Goal: Task Accomplishment & Management: Manage account settings

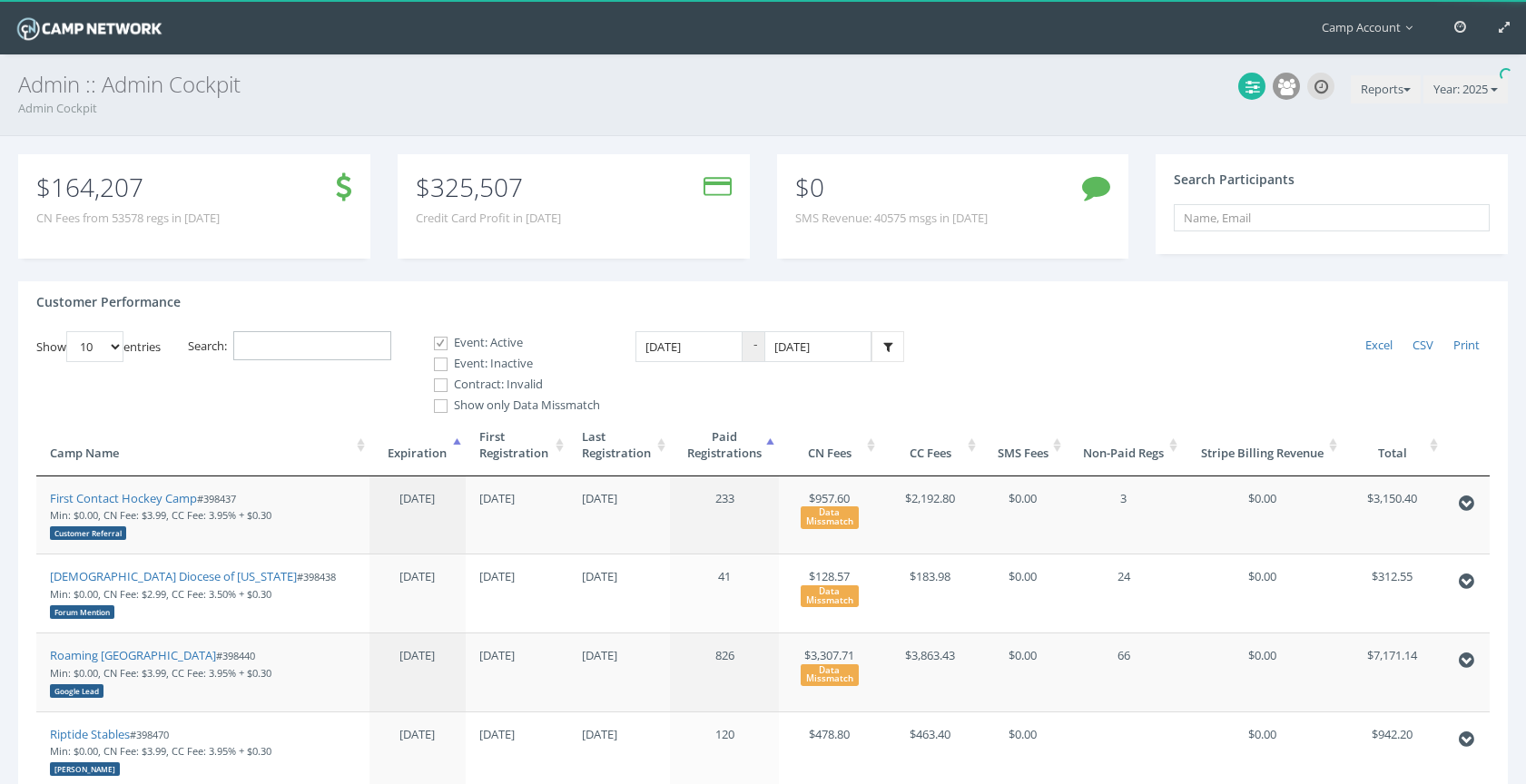
click at [355, 338] on input "Search:" at bounding box center [312, 346] width 157 height 30
paste input "398890"
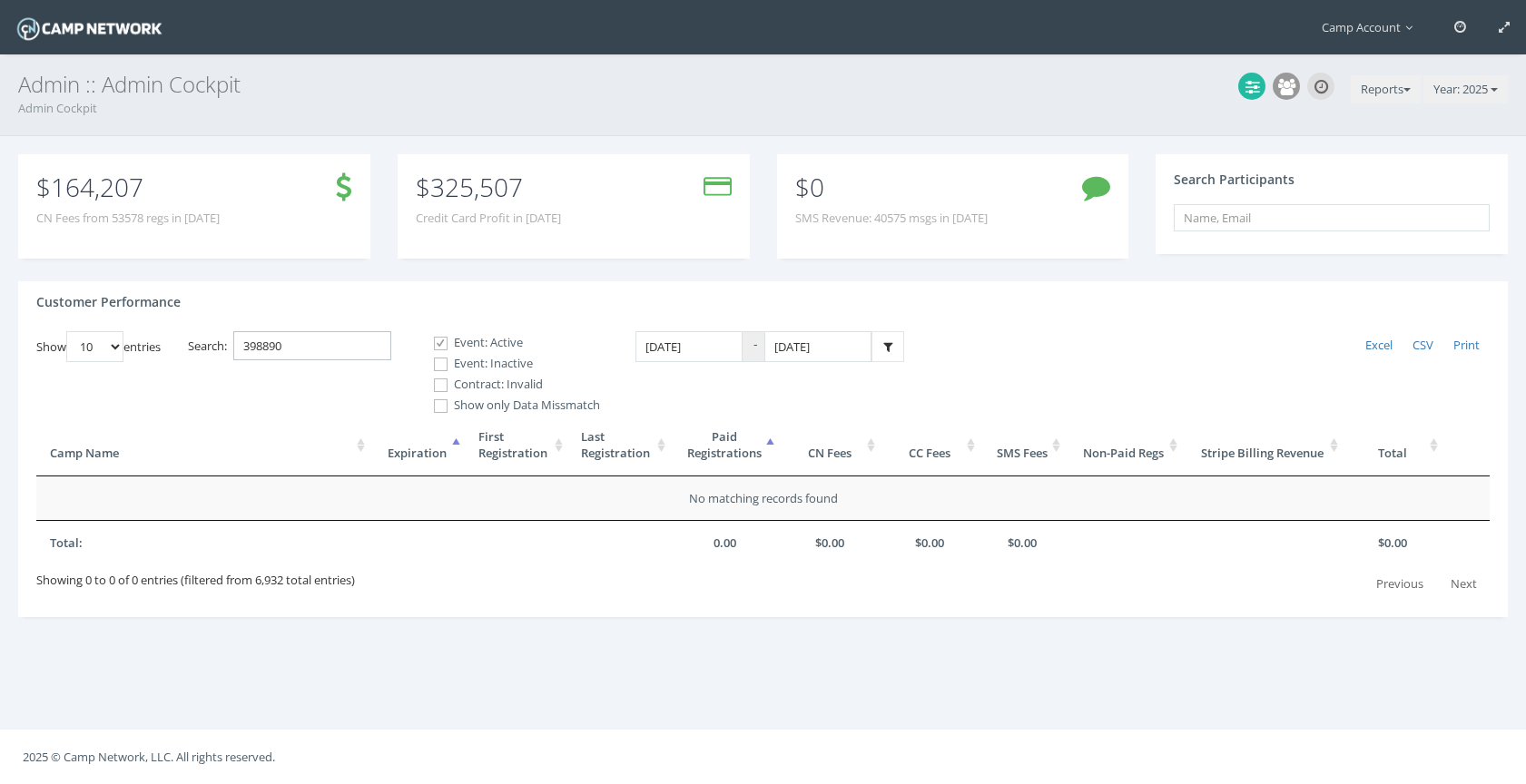
type input "398890"
click at [458, 369] on label "Event: Inactive" at bounding box center [509, 364] width 181 height 18
click at [440, 369] on input "Event: Inactive" at bounding box center [430, 364] width 17 height 17
checkbox input "true"
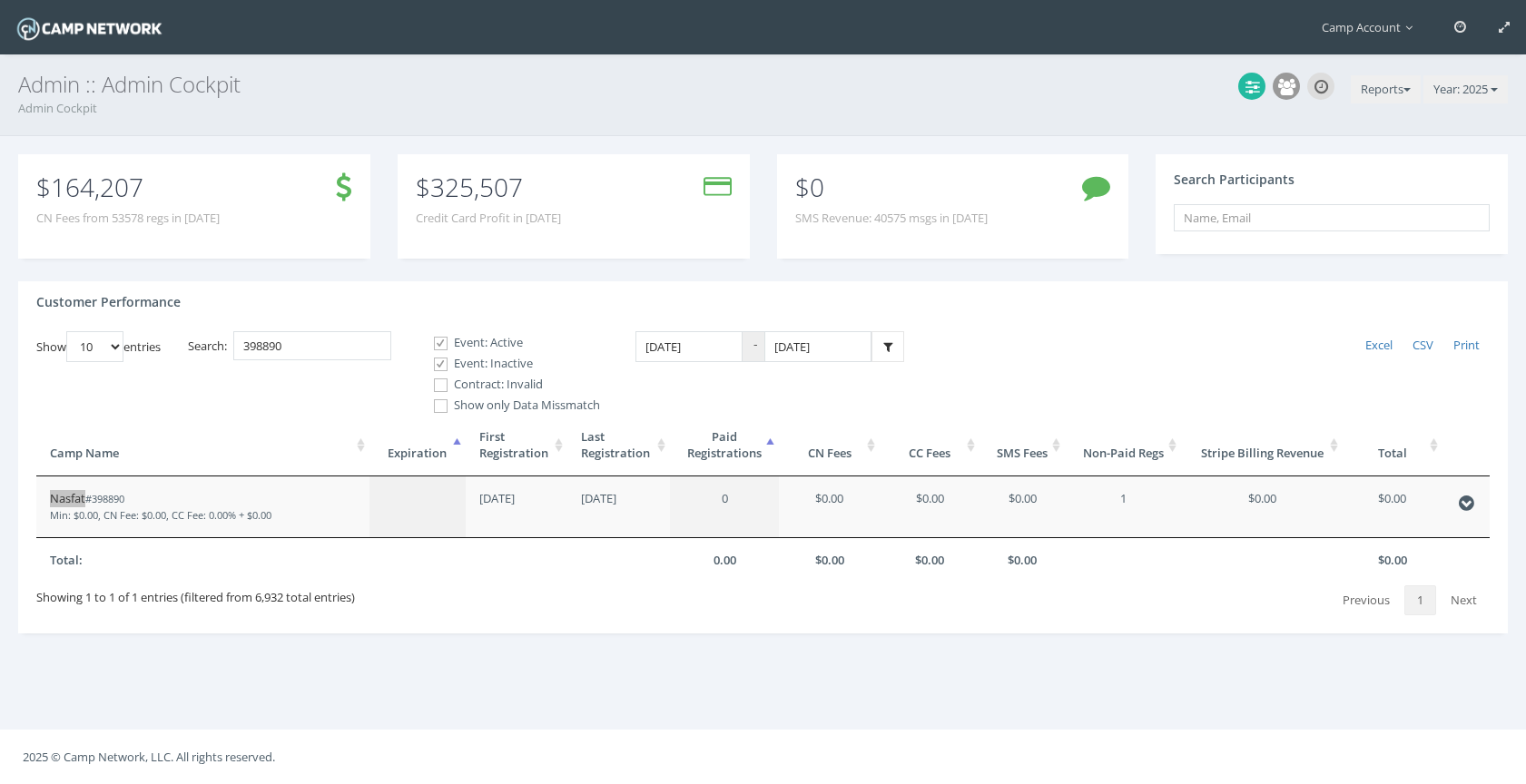
drag, startPoint x: 74, startPoint y: 502, endPoint x: 73, endPoint y: 70, distance: 432.0
click at [0, 0] on main "Camp Account My Profile My Events My Team" at bounding box center [763, 392] width 1526 height 784
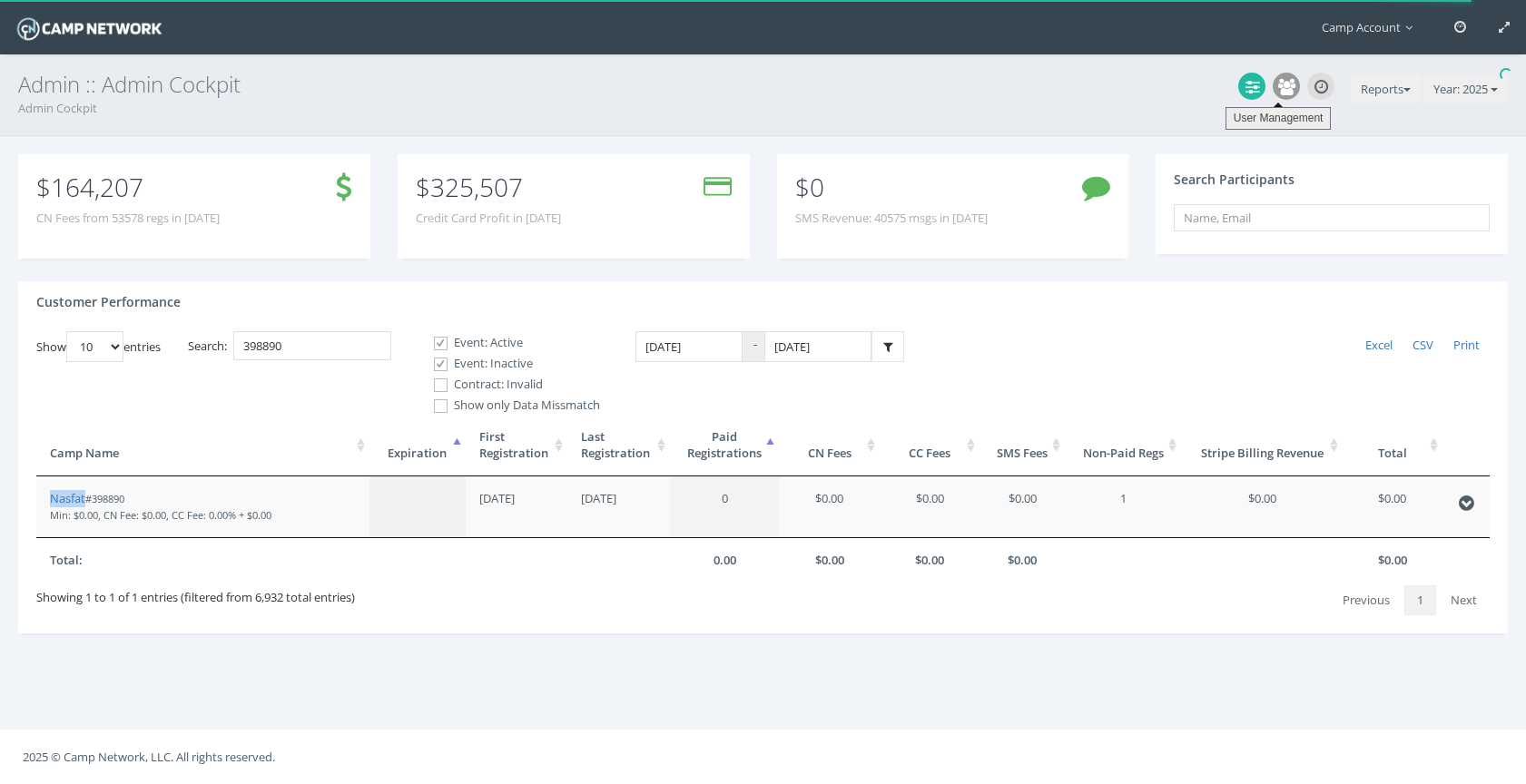
click at [1283, 90] on icon at bounding box center [1286, 87] width 17 height 16
click at [1278, 83] on icon at bounding box center [1286, 87] width 17 height 16
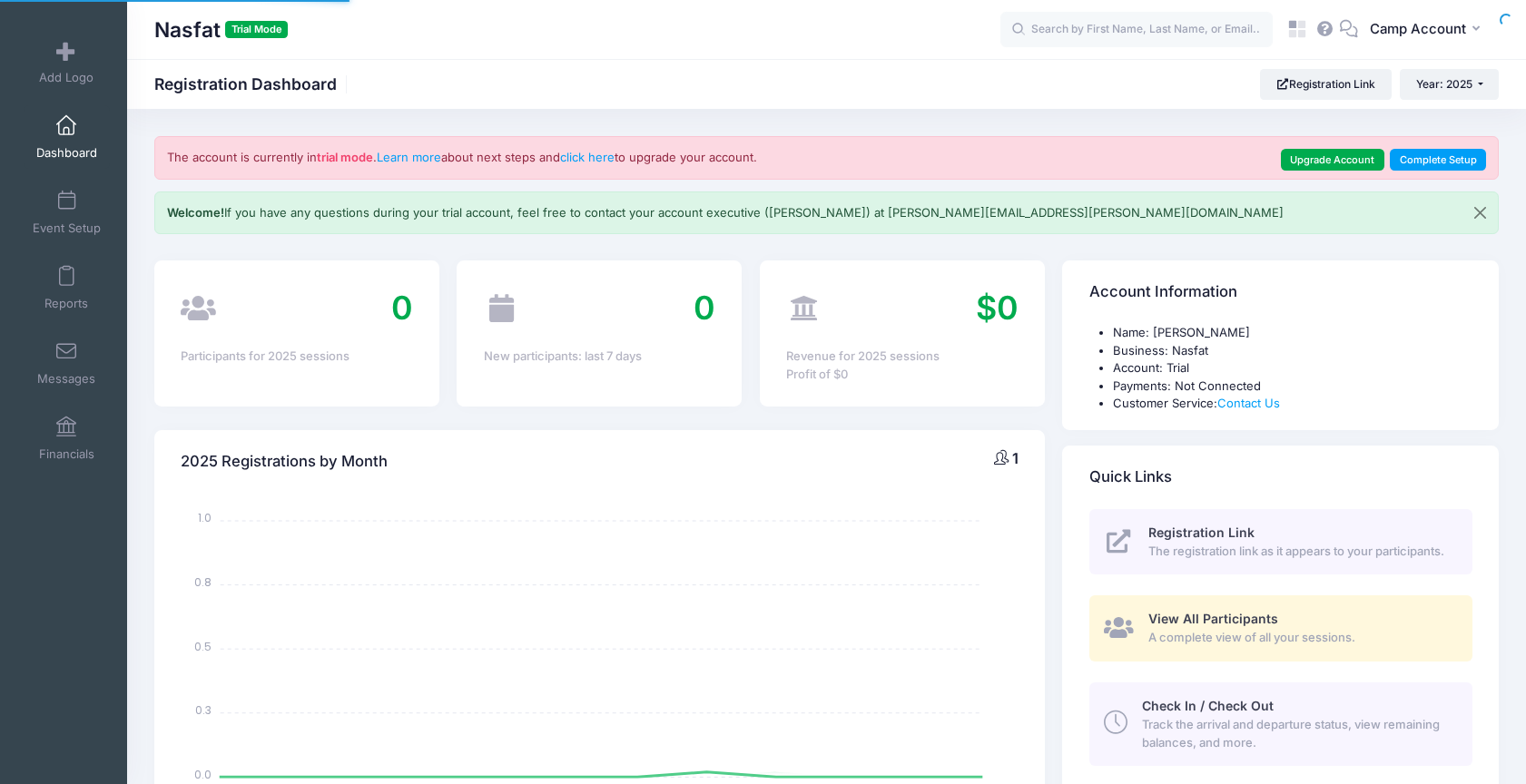
select select
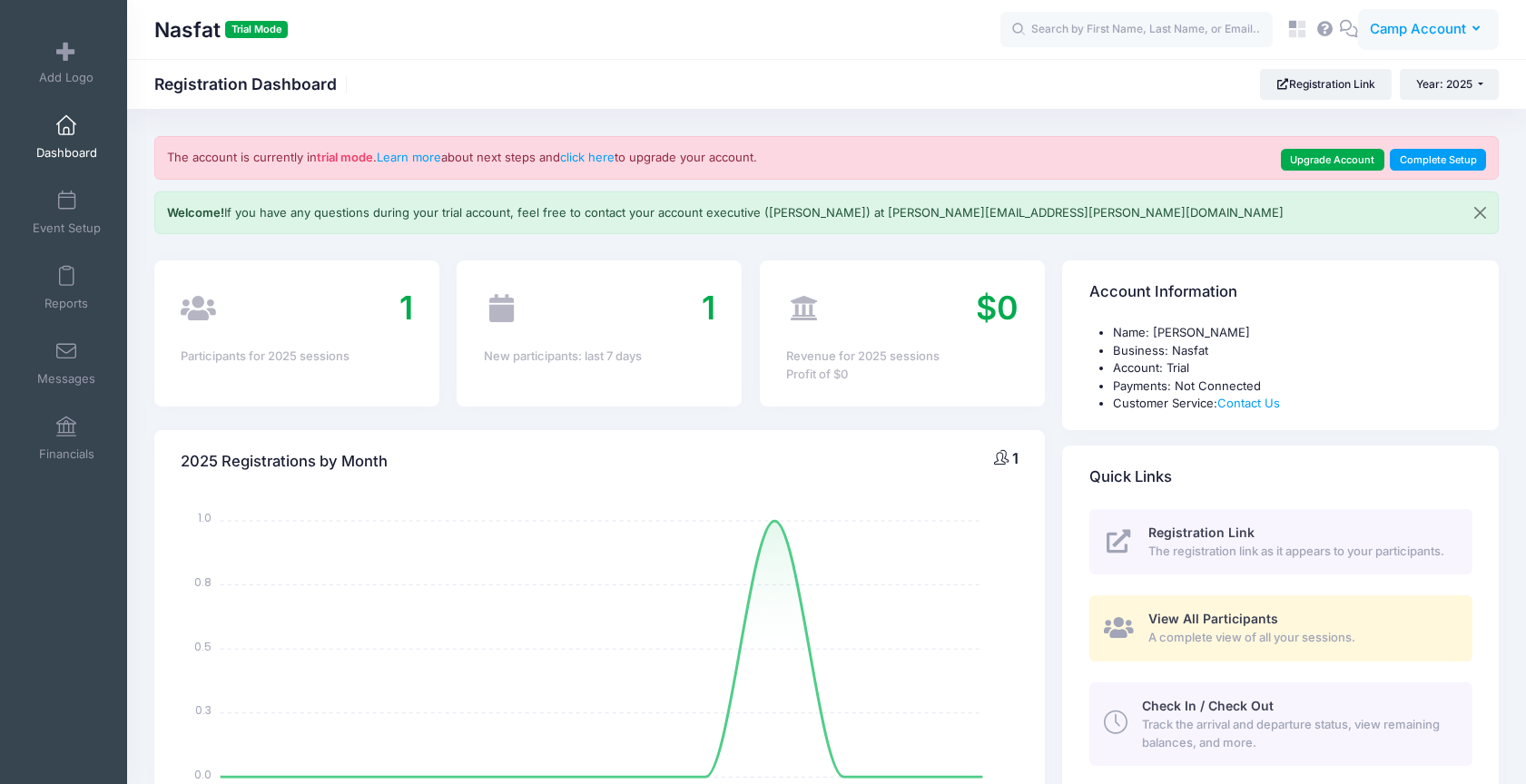
click at [1426, 38] on span "Camp Account" at bounding box center [1417, 29] width 97 height 20
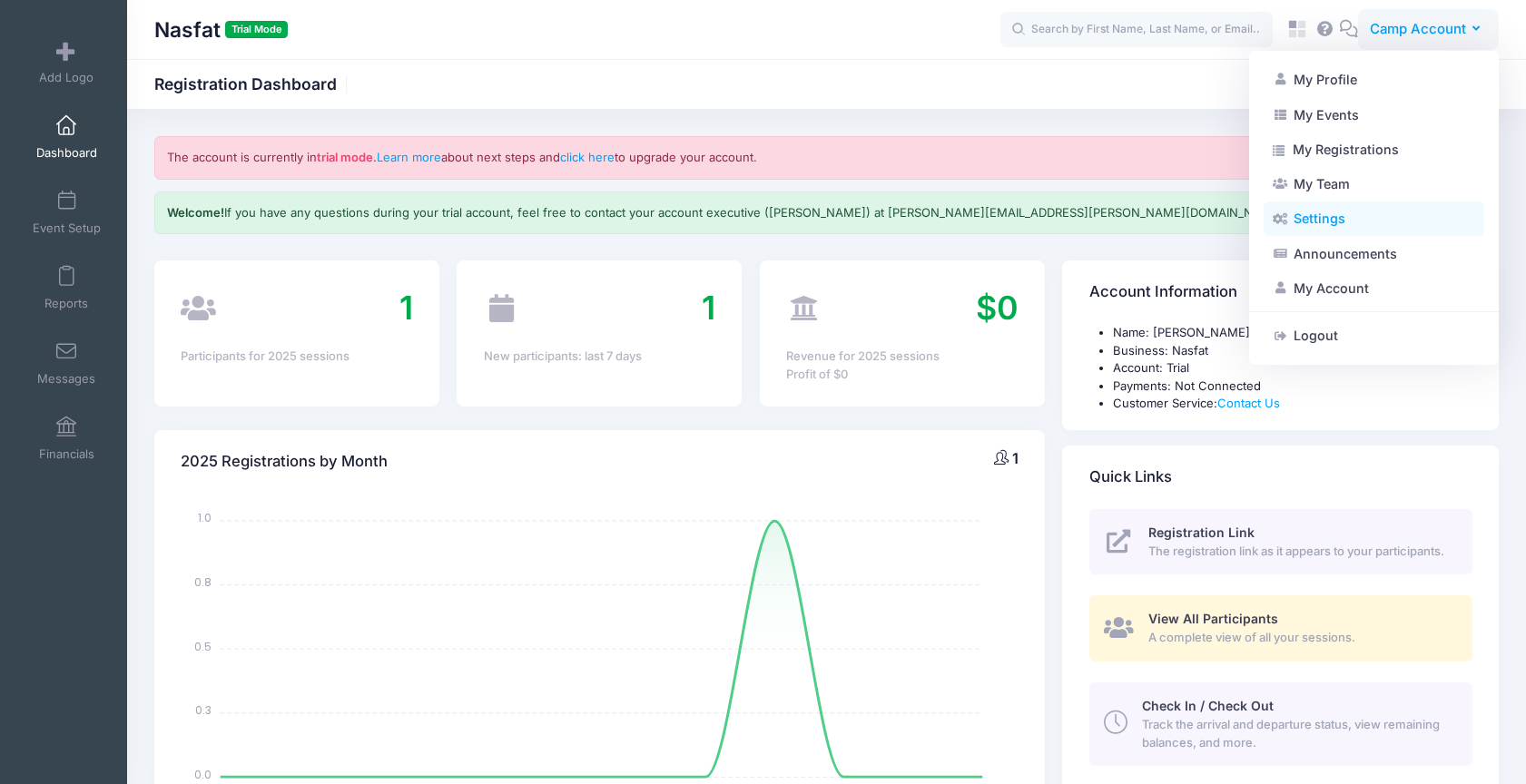
click at [1384, 216] on link "Settings" at bounding box center [1373, 218] width 220 height 35
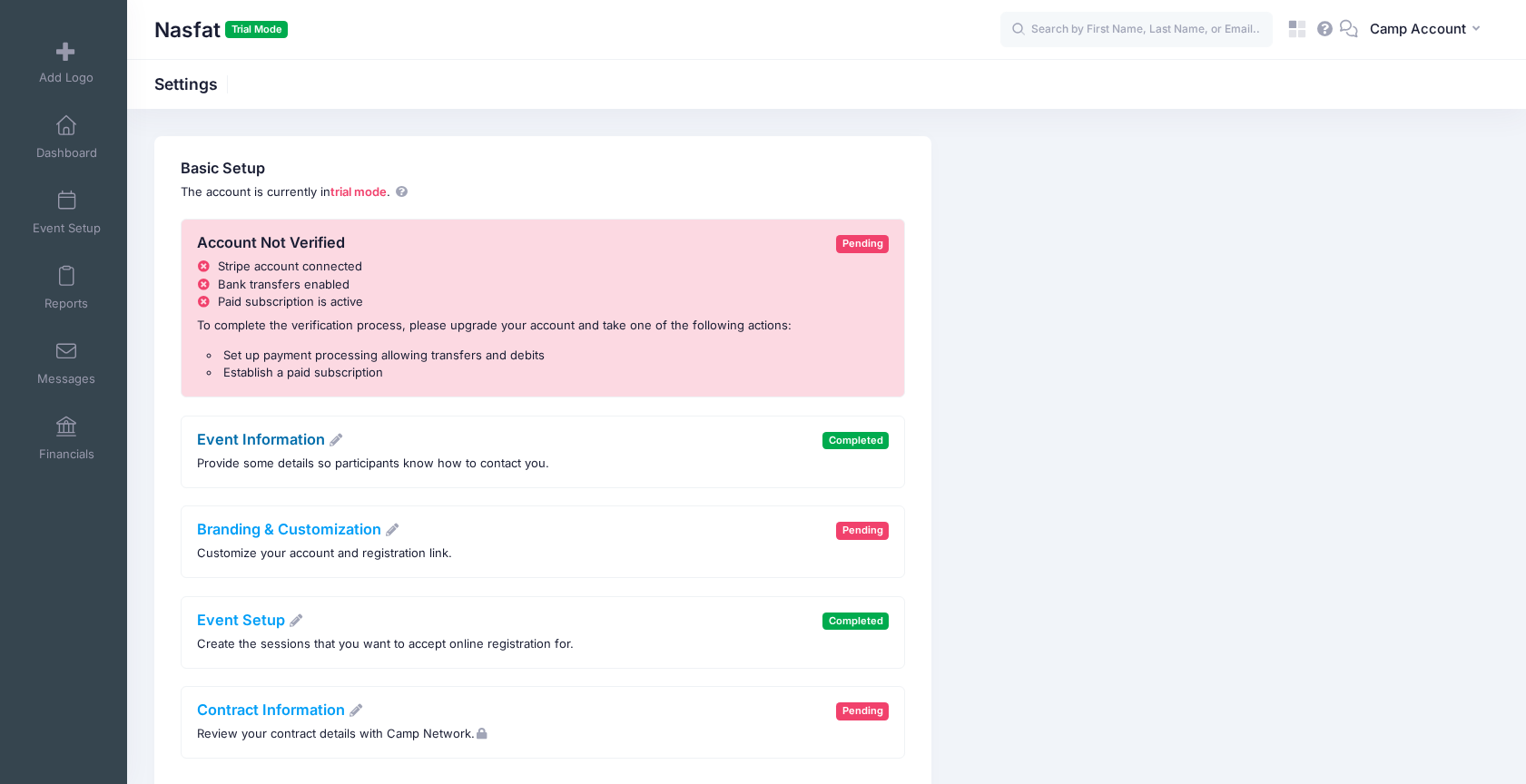
click at [276, 441] on link "Event Information" at bounding box center [271, 439] width 148 height 18
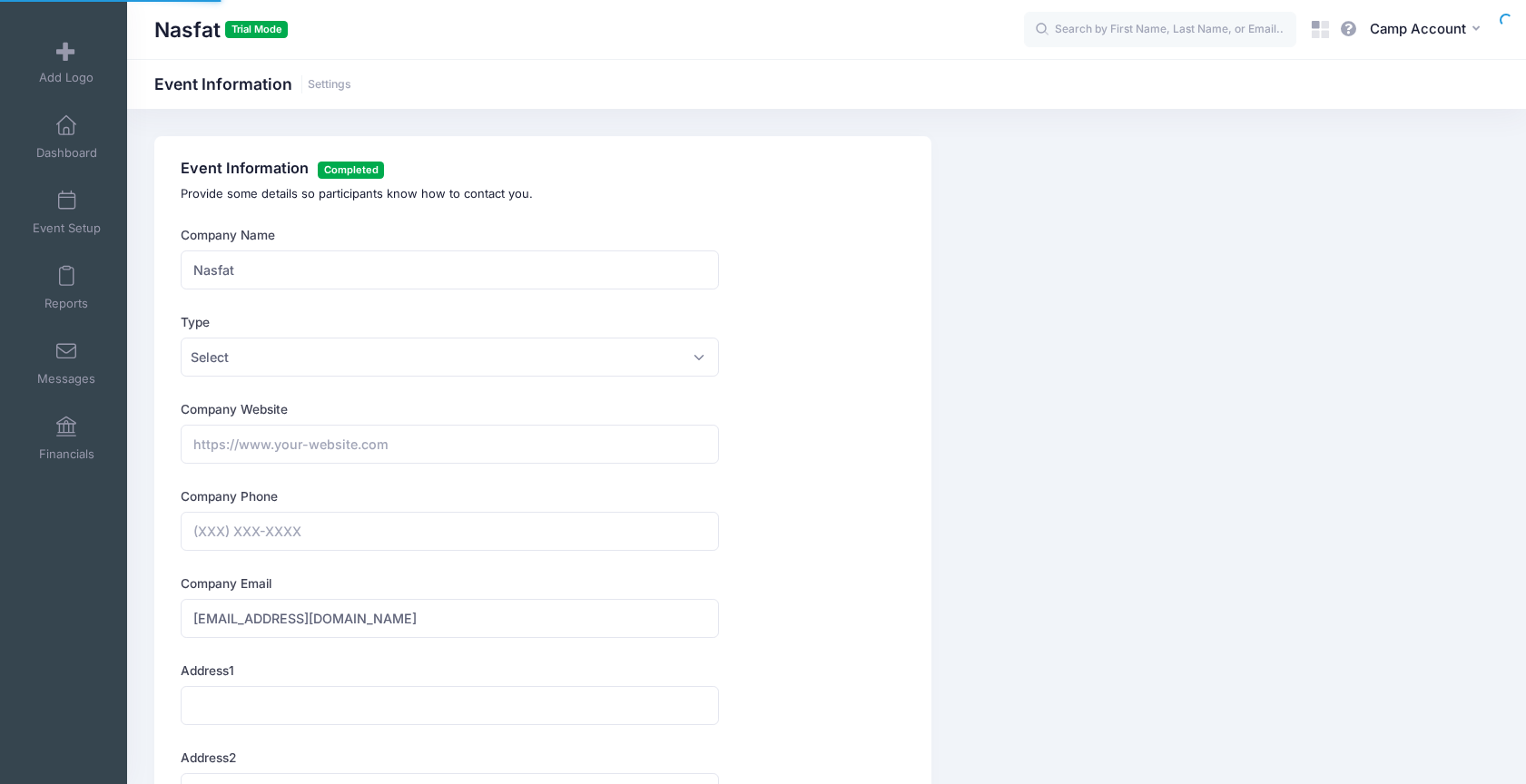
type input "[PHONE_NUMBER]"
click at [69, 189] on link "Event Setup" at bounding box center [67, 212] width 87 height 64
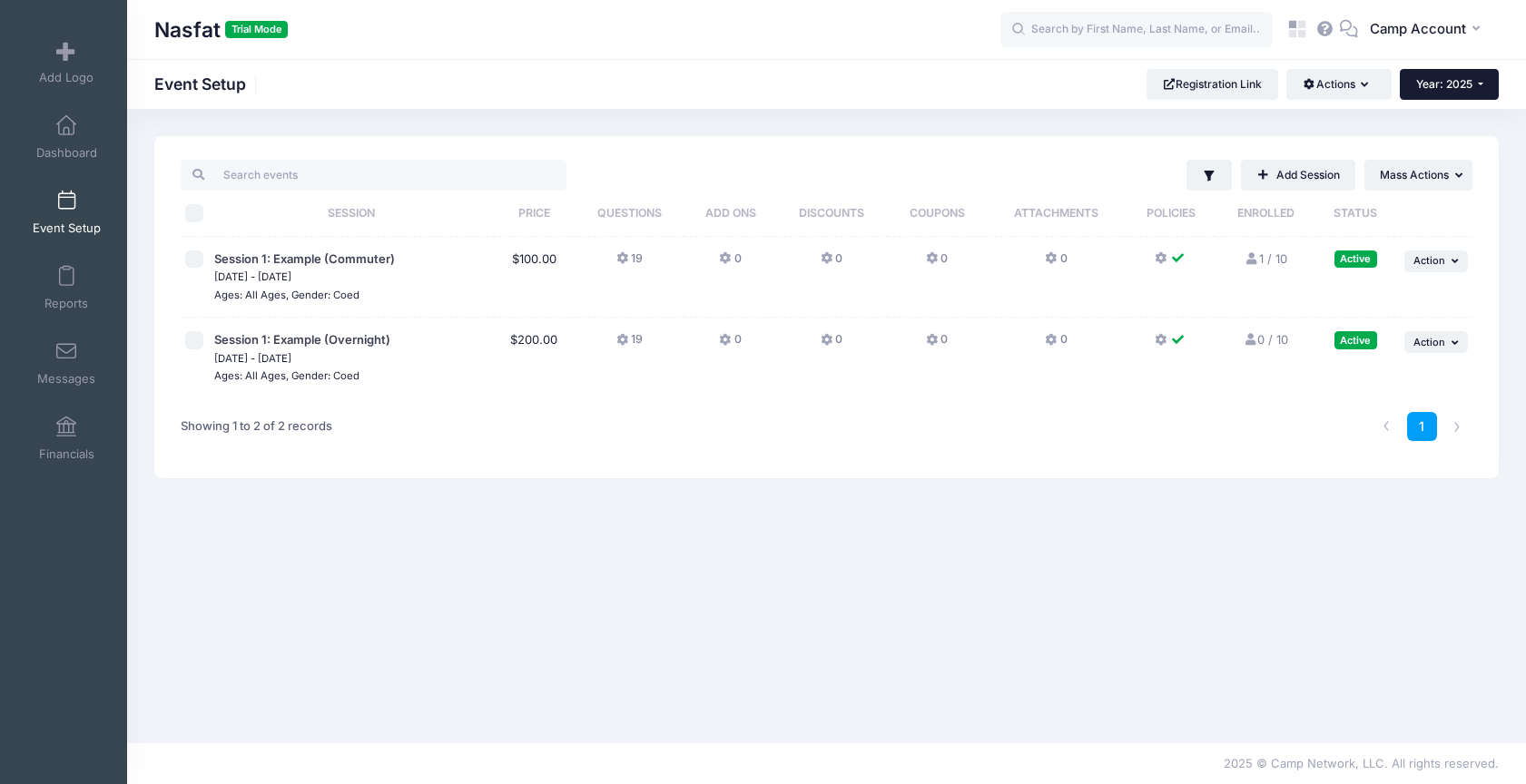
click at [1463, 95] on button "Year: 2025" at bounding box center [1448, 84] width 99 height 31
click at [1071, 149] on div "Filter Filter Options Show: Active Live Completed Add Session ... Mass Actions" at bounding box center [826, 307] width 1345 height 342
click at [1444, 46] on button "CA Camp Account" at bounding box center [1427, 30] width 141 height 42
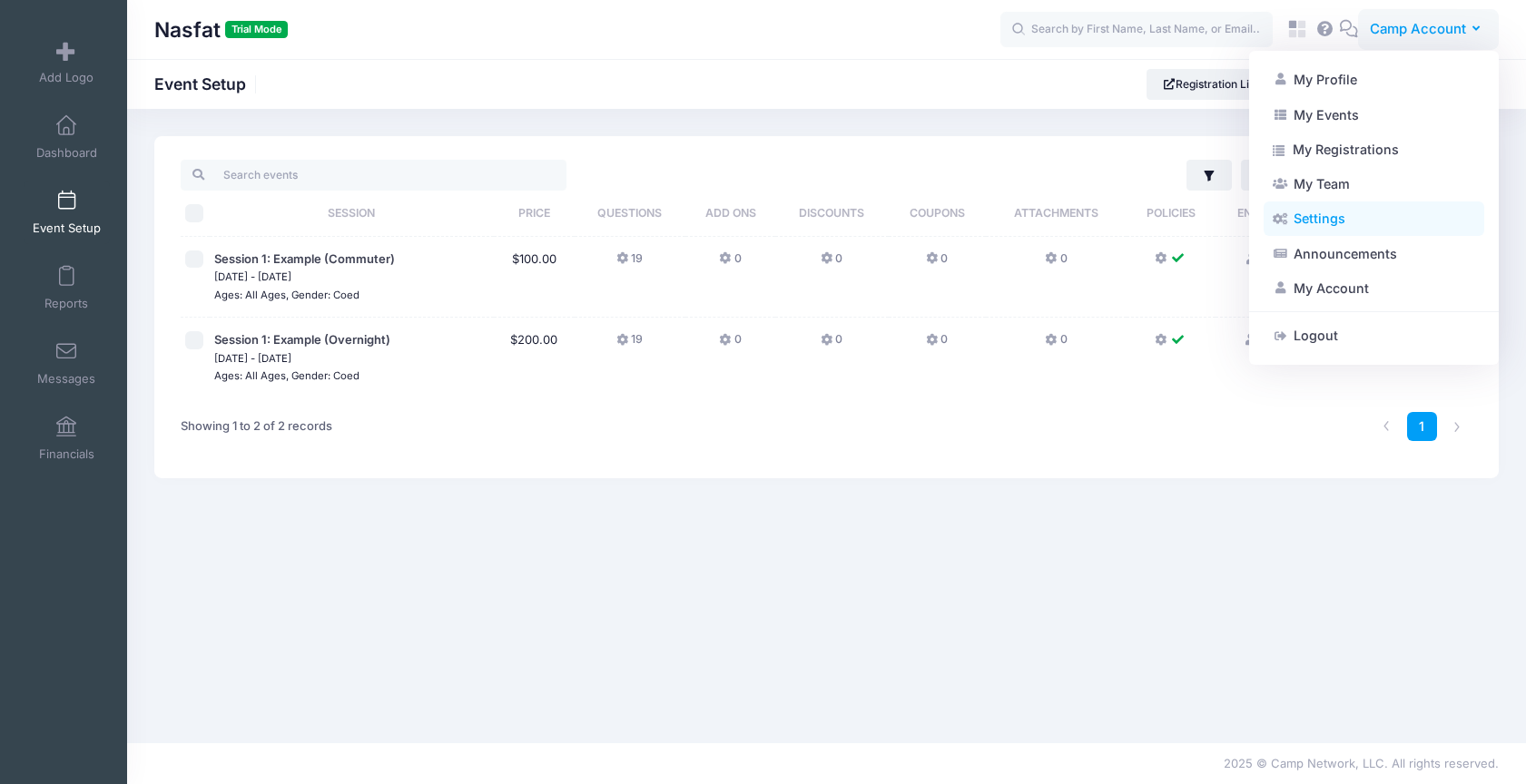
click at [1373, 231] on link "Settings" at bounding box center [1373, 218] width 220 height 35
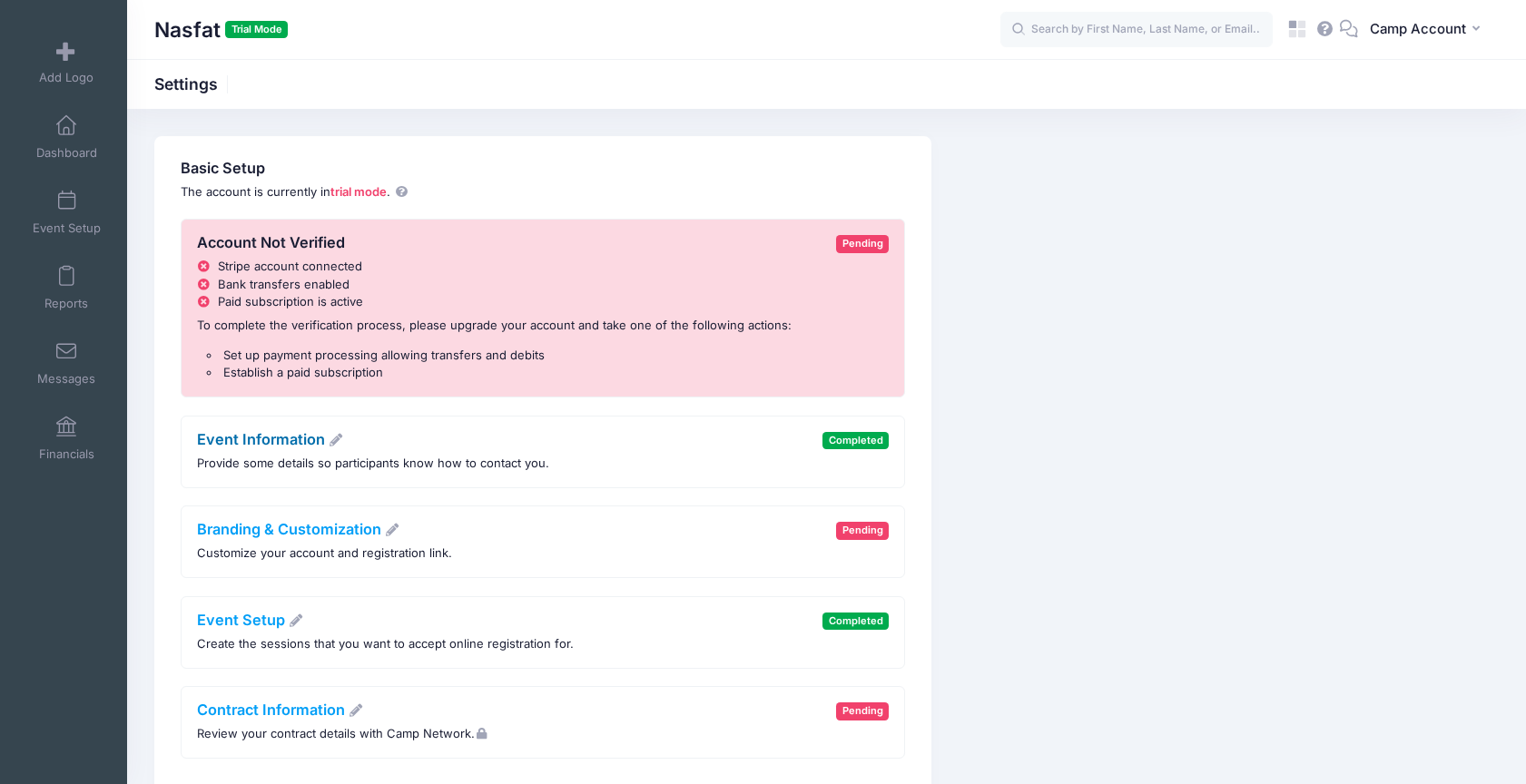
click at [259, 436] on link "Event Information" at bounding box center [271, 439] width 148 height 18
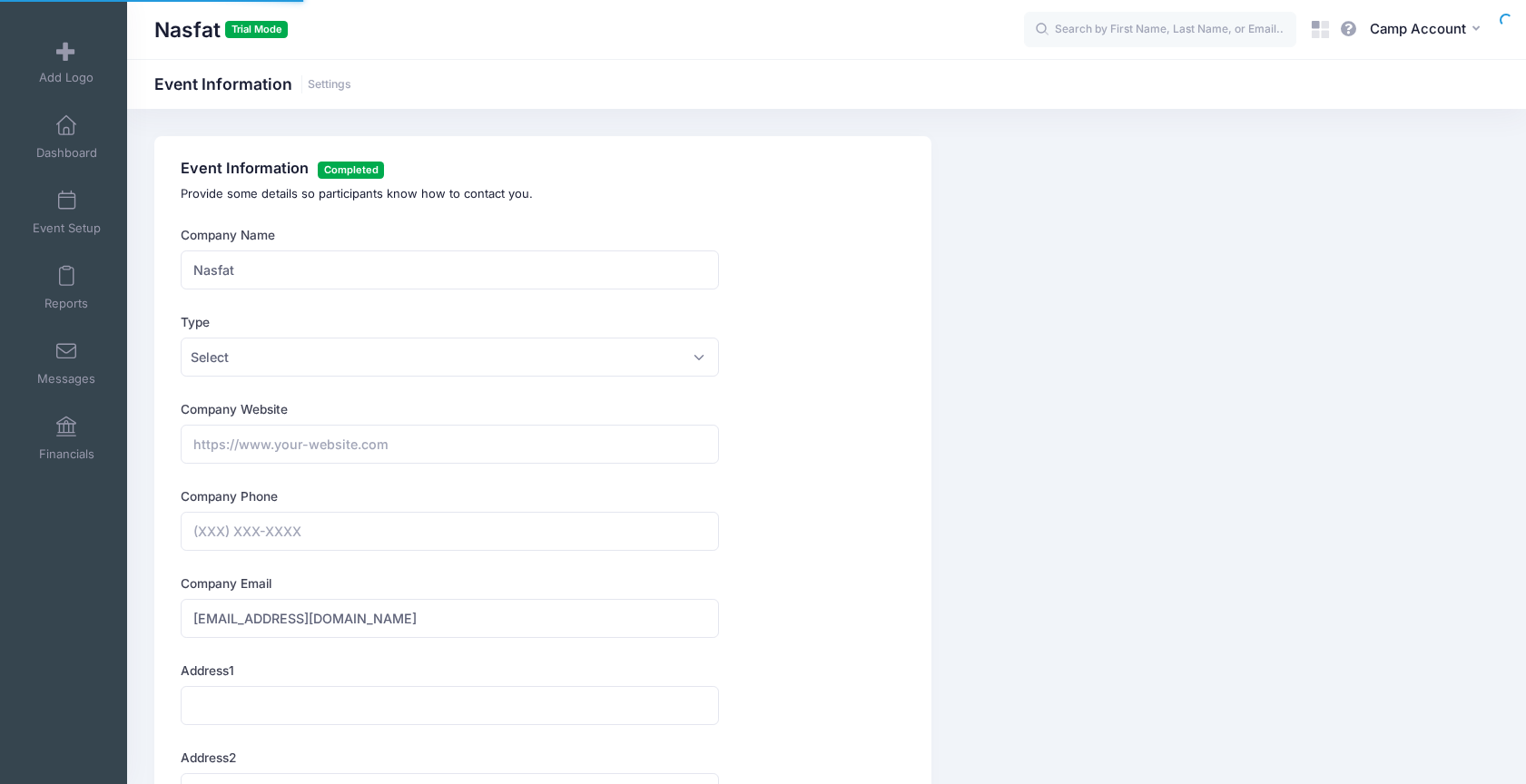
type input "[PHONE_NUMBER]"
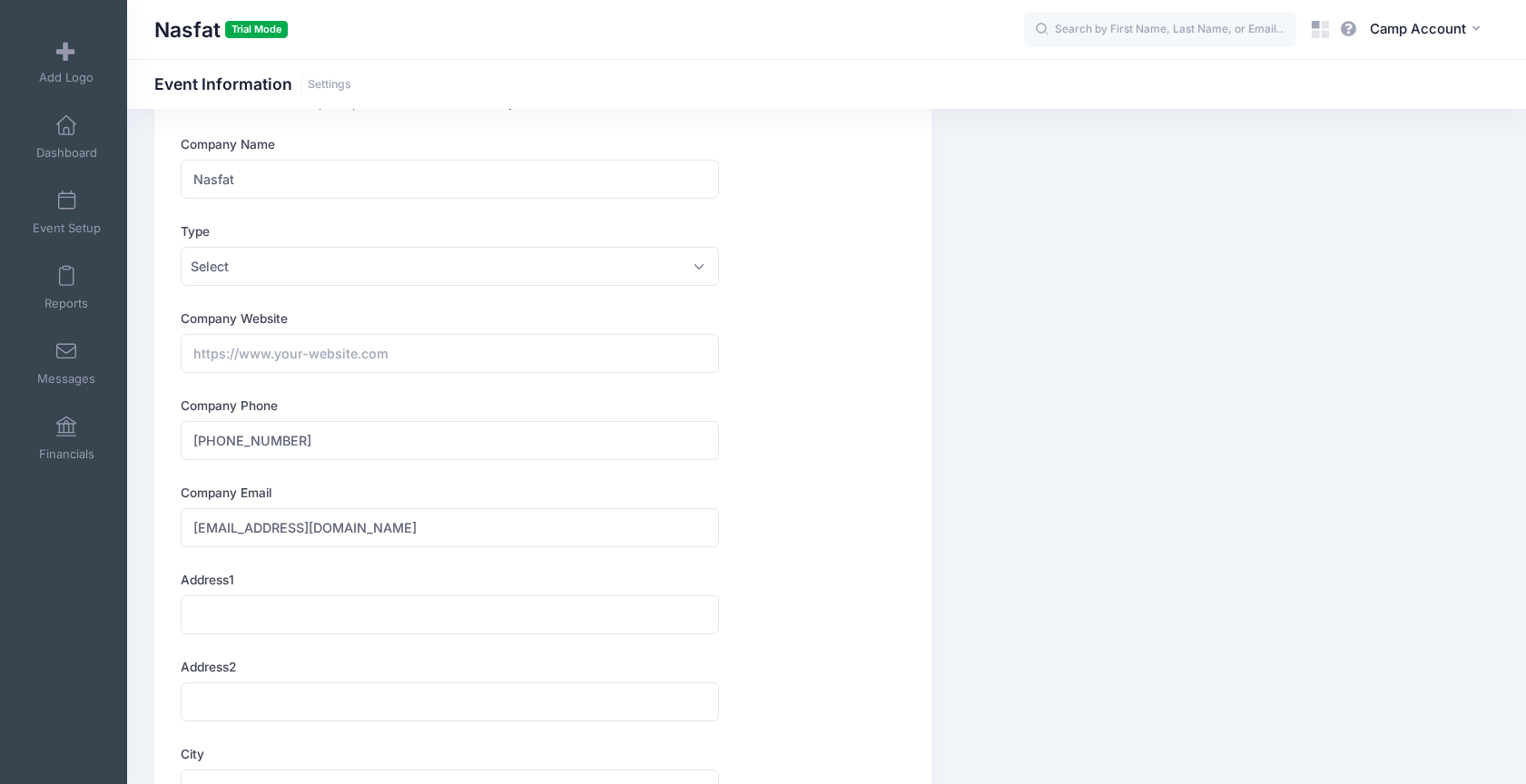
scroll to position [132, 0]
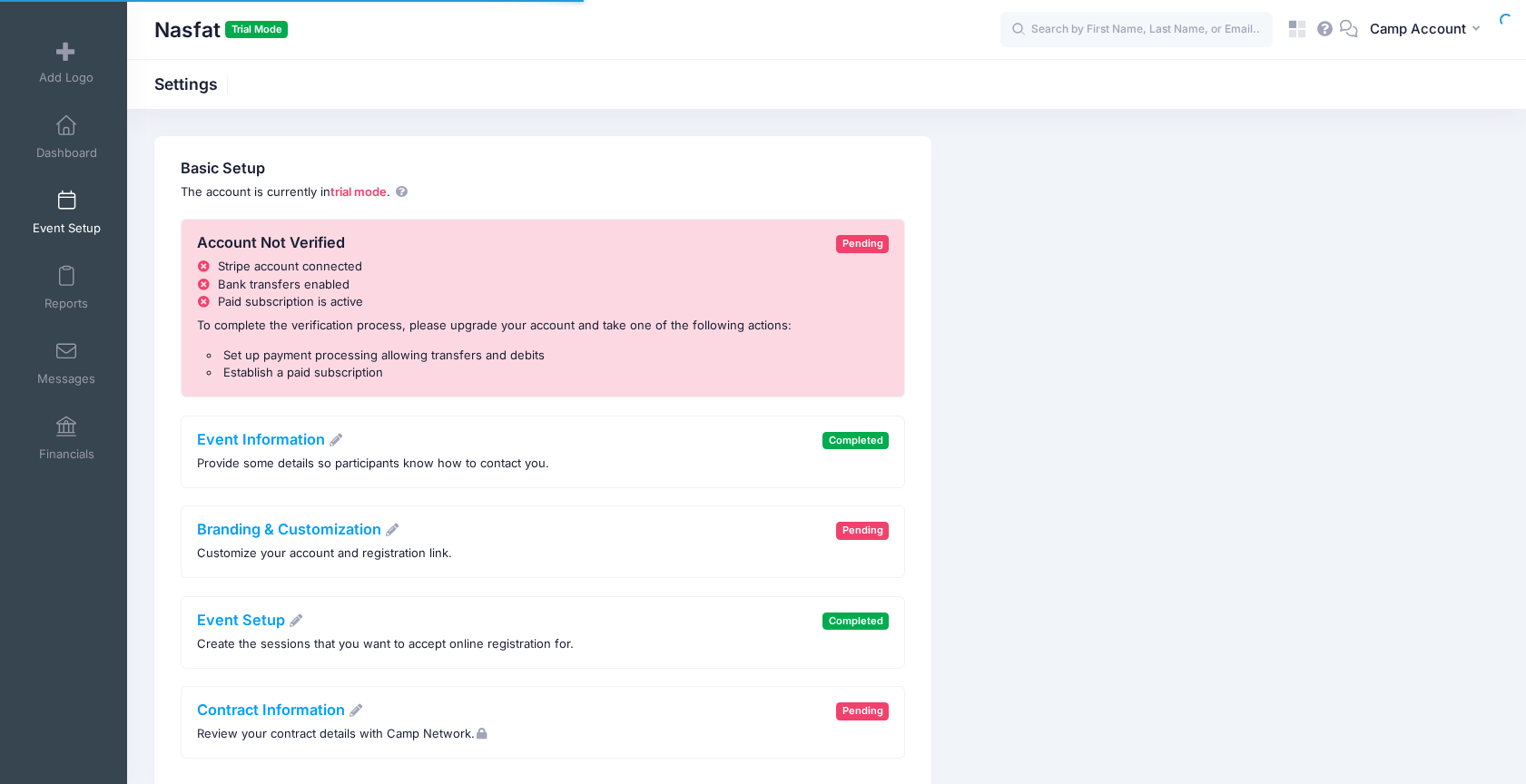
click at [63, 224] on span "Event Setup" at bounding box center [67, 227] width 68 height 15
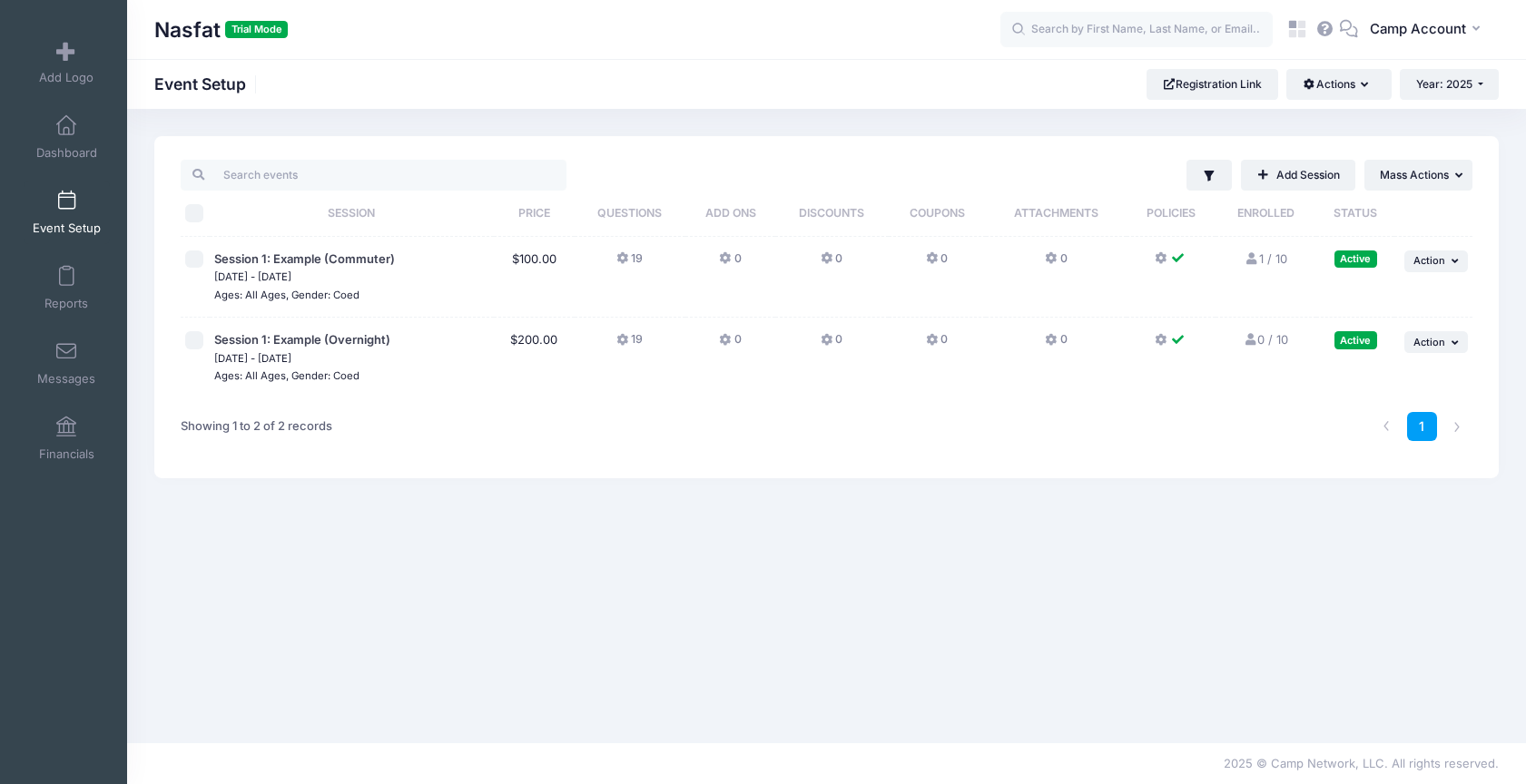
click at [198, 212] on input "\a \a \a \a" at bounding box center [194, 213] width 18 height 18
checkbox input "true"
click at [1417, 186] on button "... Mass Actions" at bounding box center [1418, 174] width 108 height 31
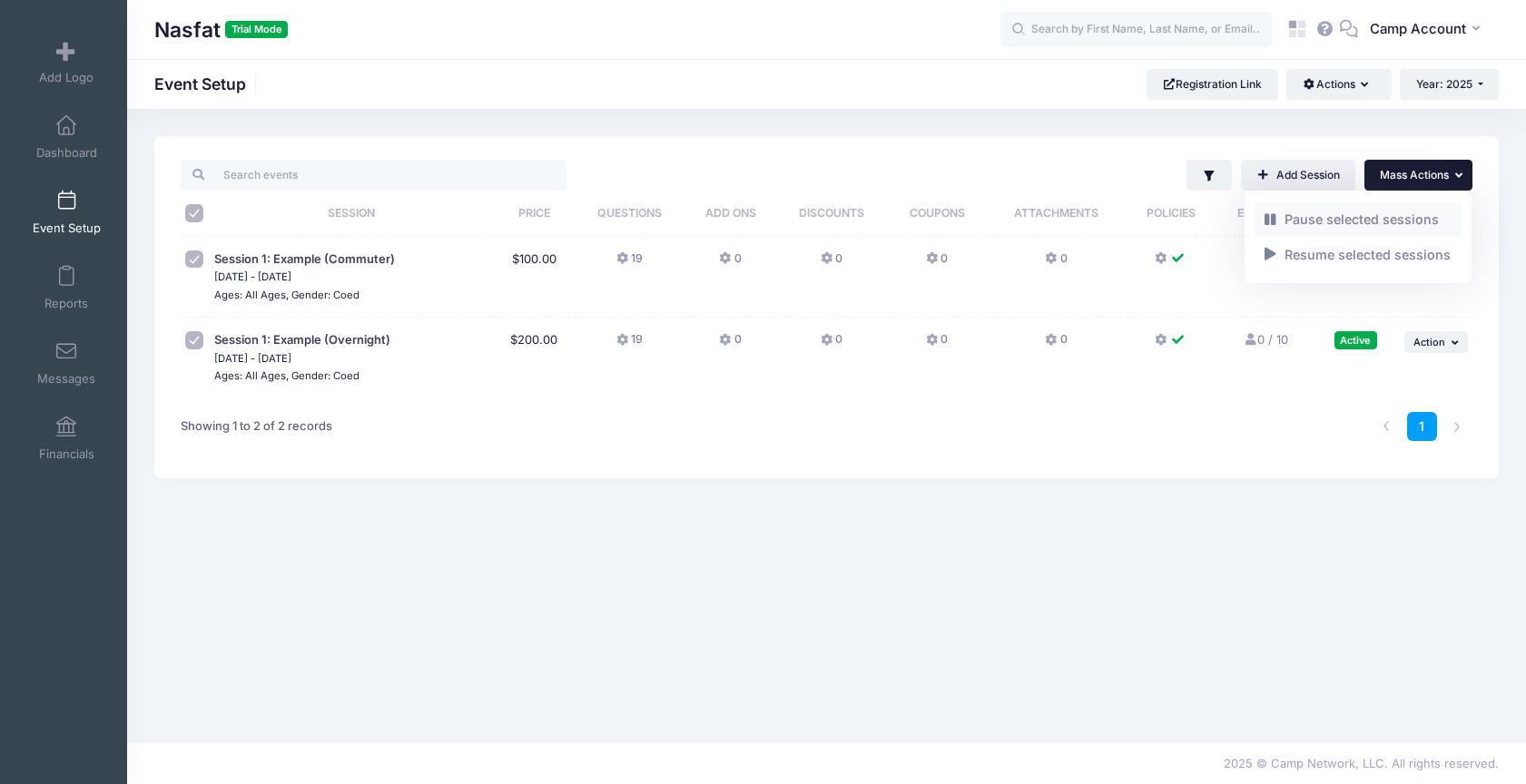
click at [1380, 216] on link "Pause selected sessions" at bounding box center [1359, 219] width 209 height 35
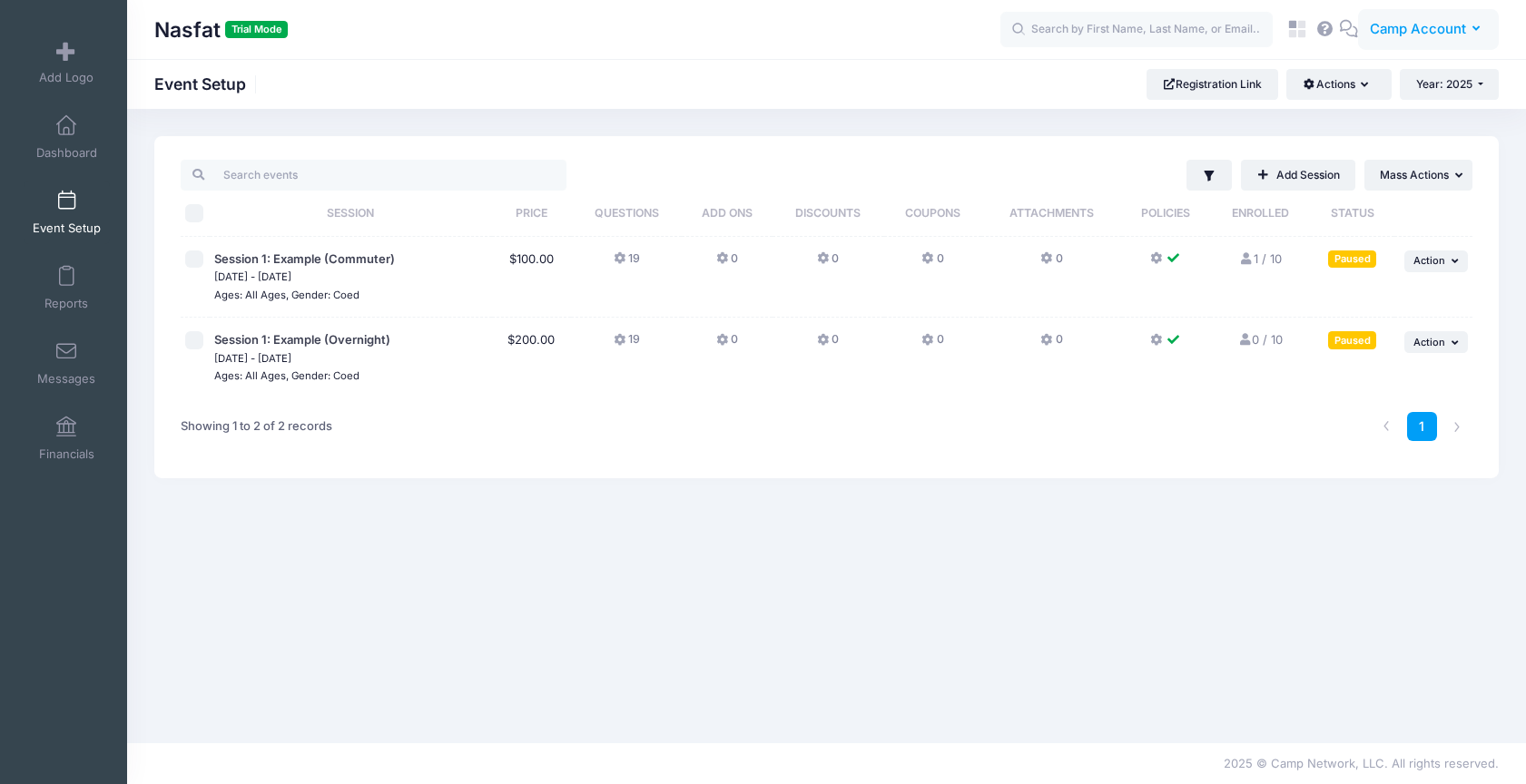
click at [1428, 36] on span "Camp Account" at bounding box center [1417, 29] width 97 height 20
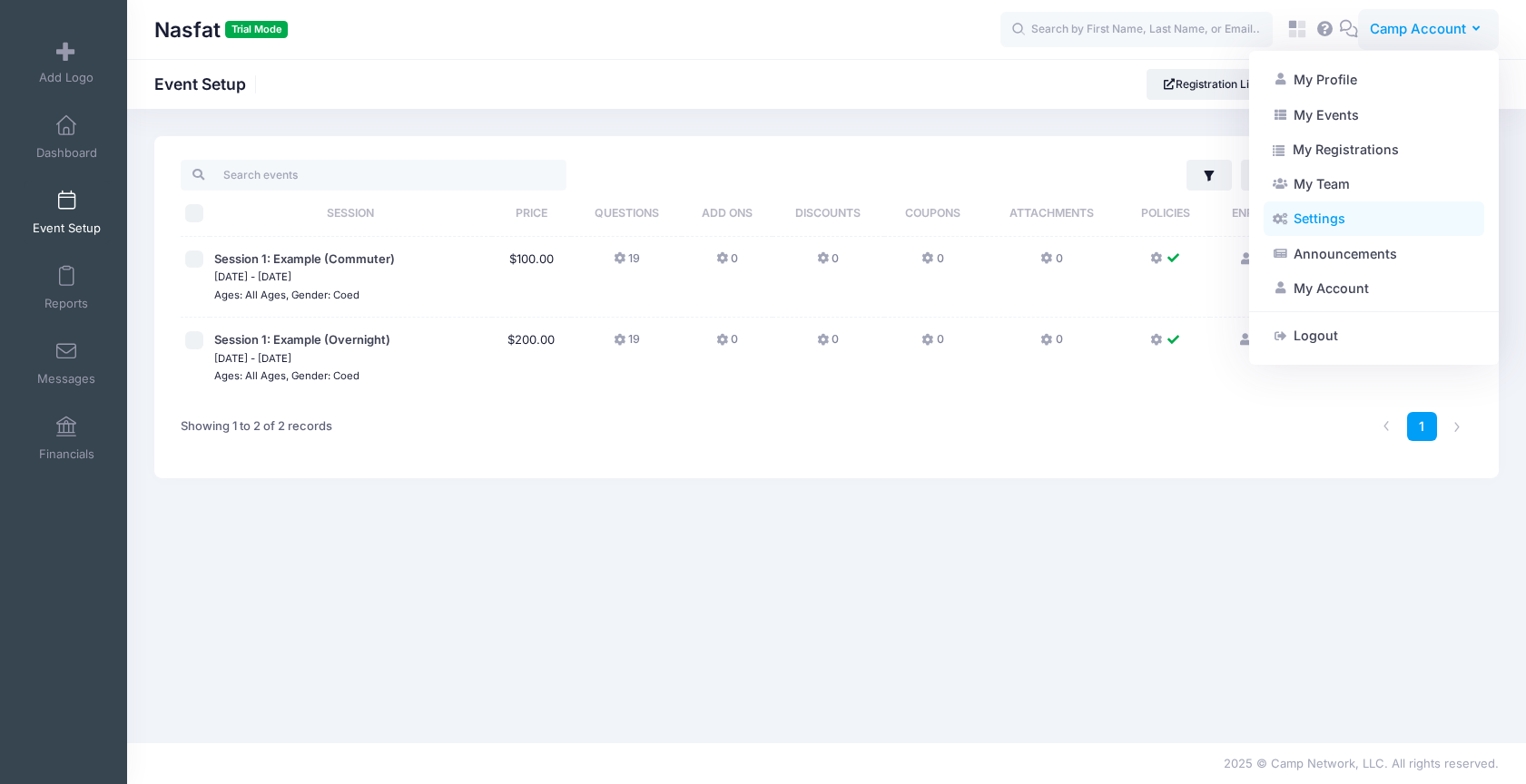
click at [1367, 235] on link "Settings" at bounding box center [1373, 218] width 220 height 35
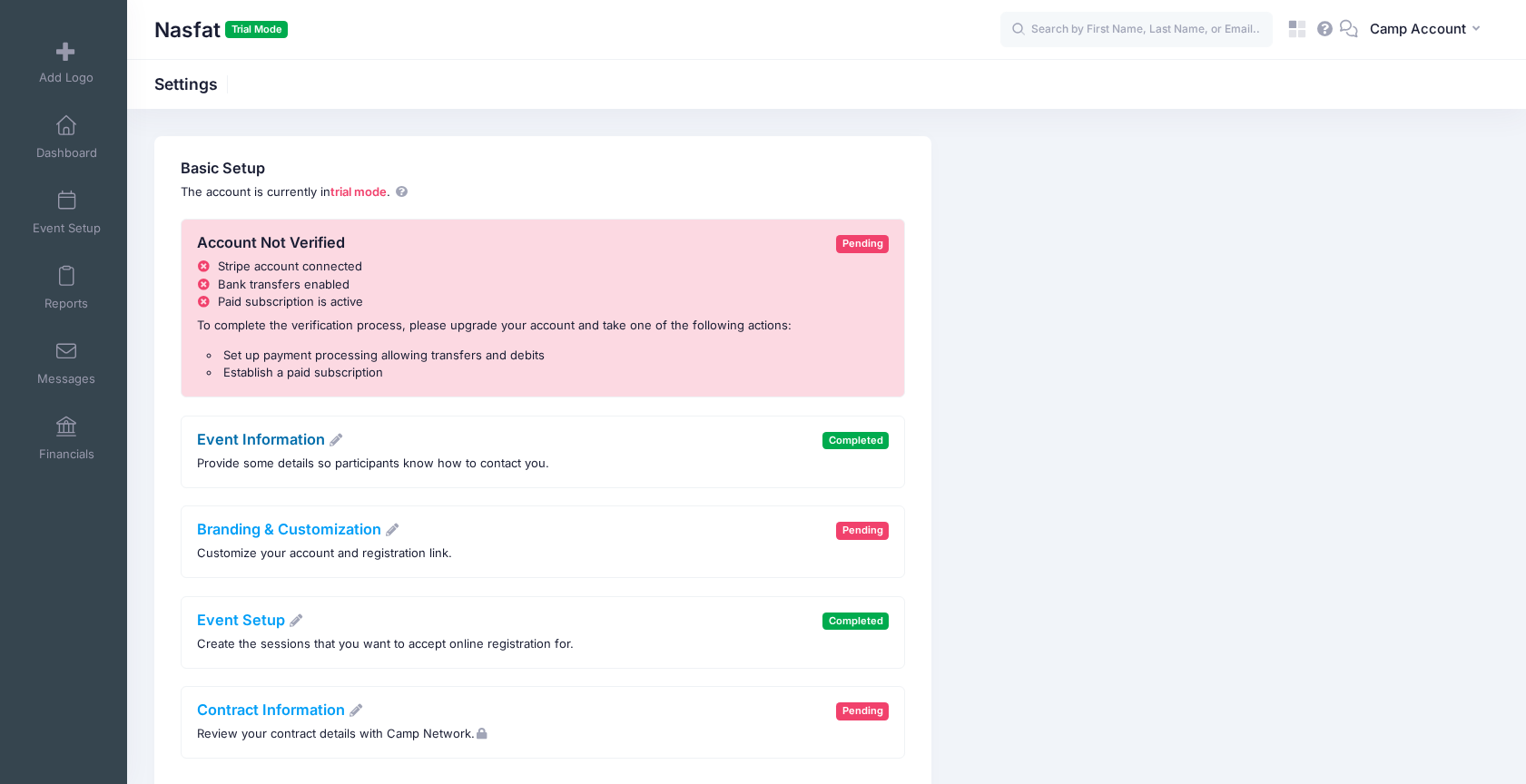
click at [287, 438] on link "Event Information" at bounding box center [271, 439] width 148 height 18
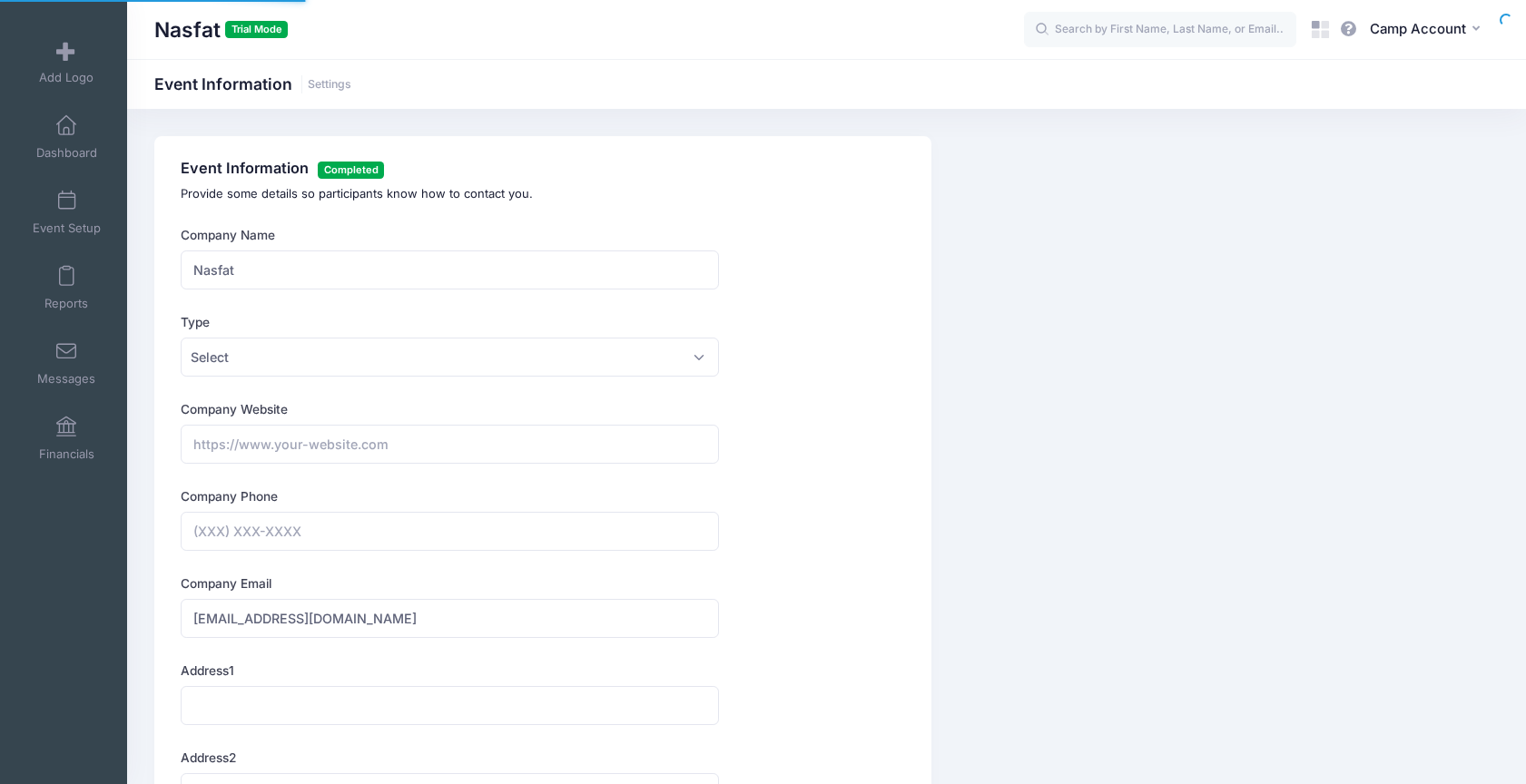
scroll to position [585, 0]
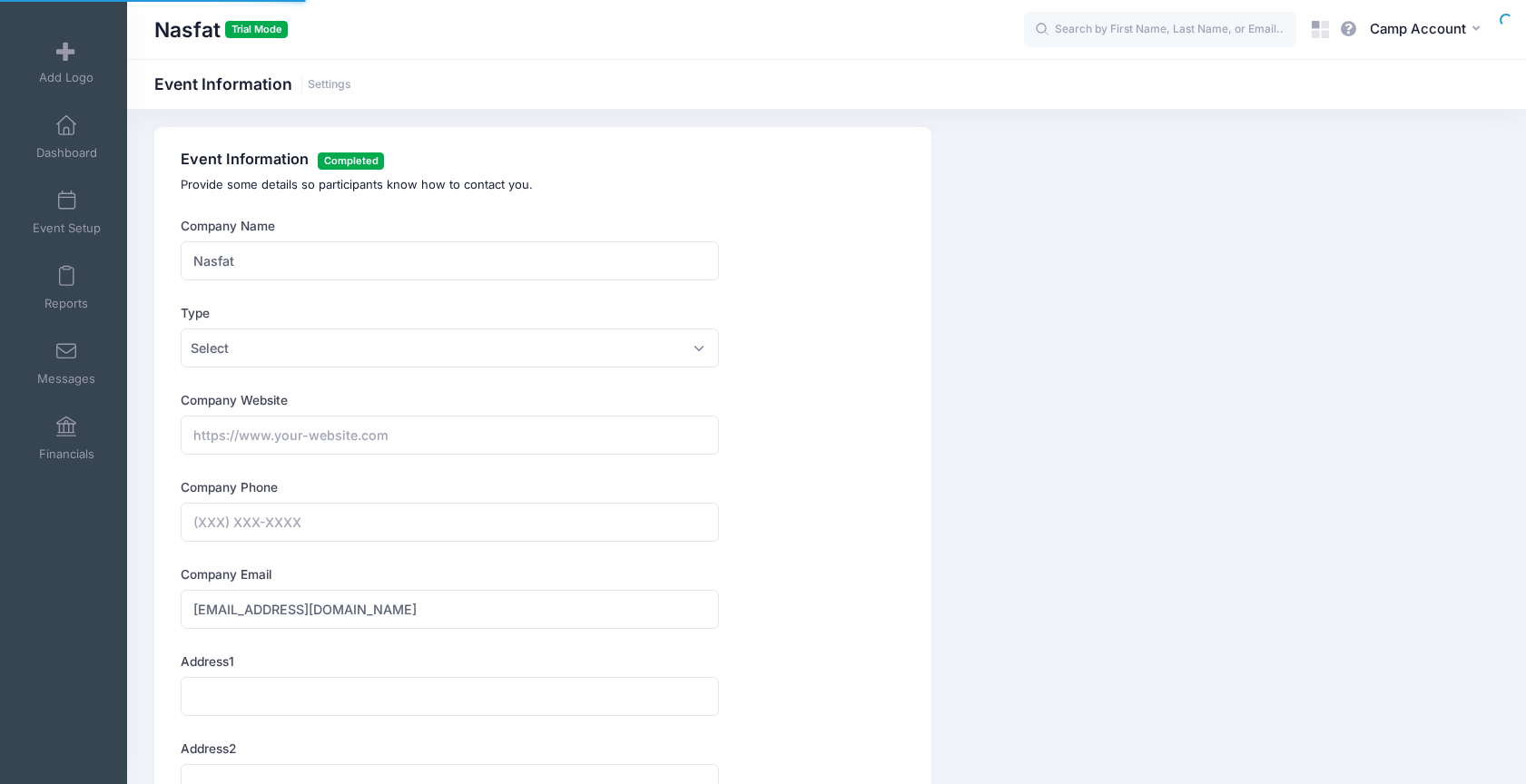
type input "[PHONE_NUMBER]"
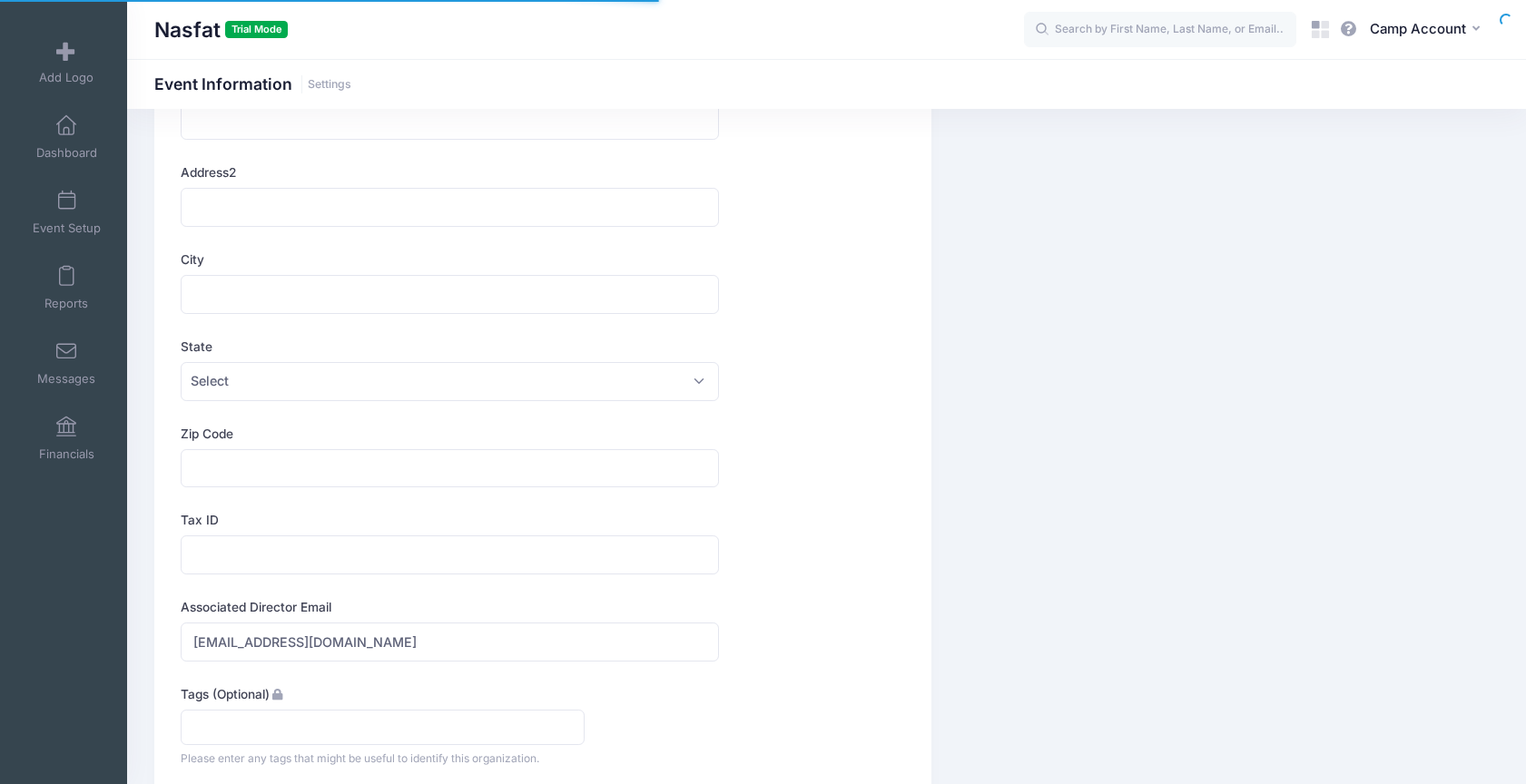
scroll to position [1712, 0]
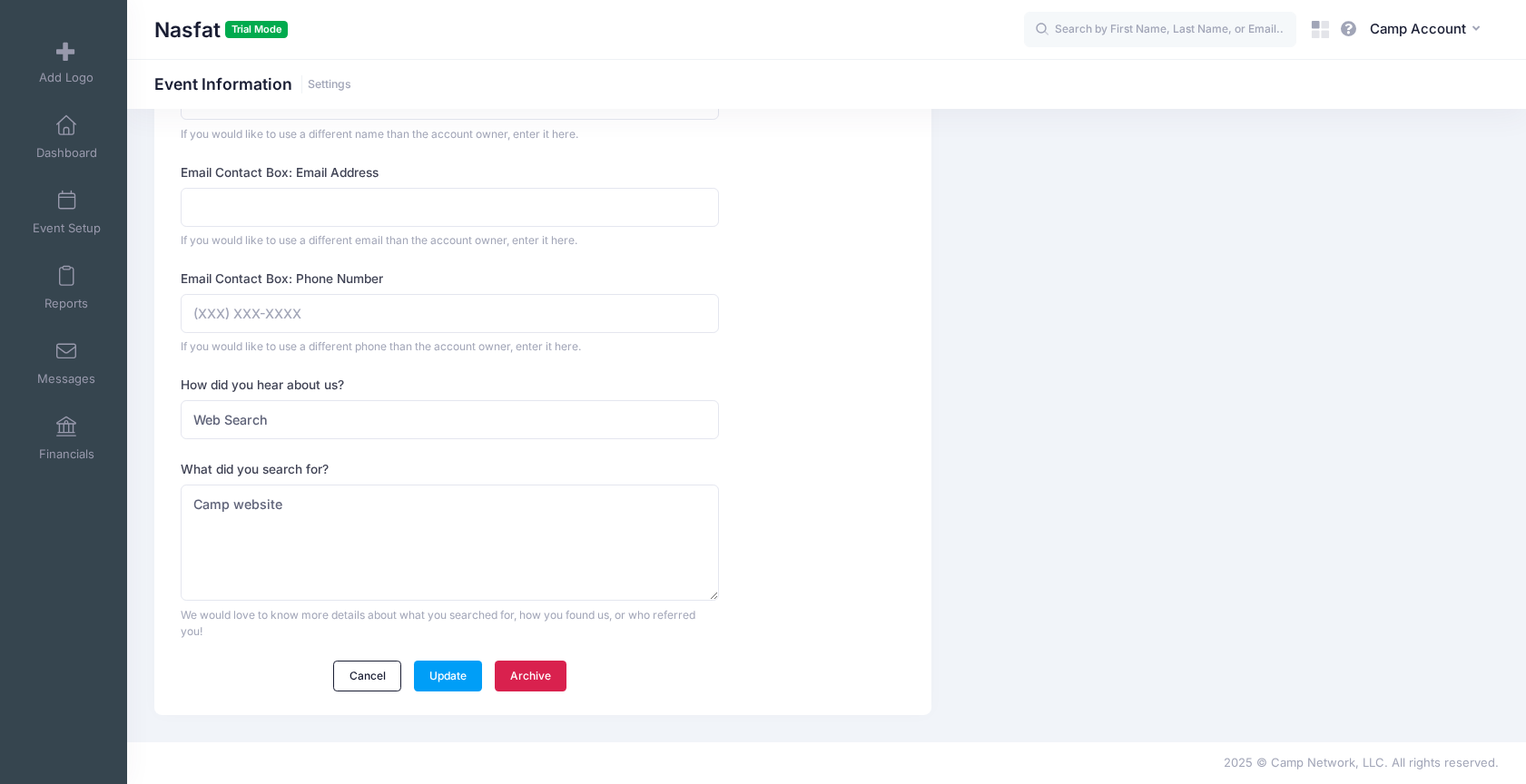
click at [547, 675] on link "Archive" at bounding box center [530, 675] width 73 height 31
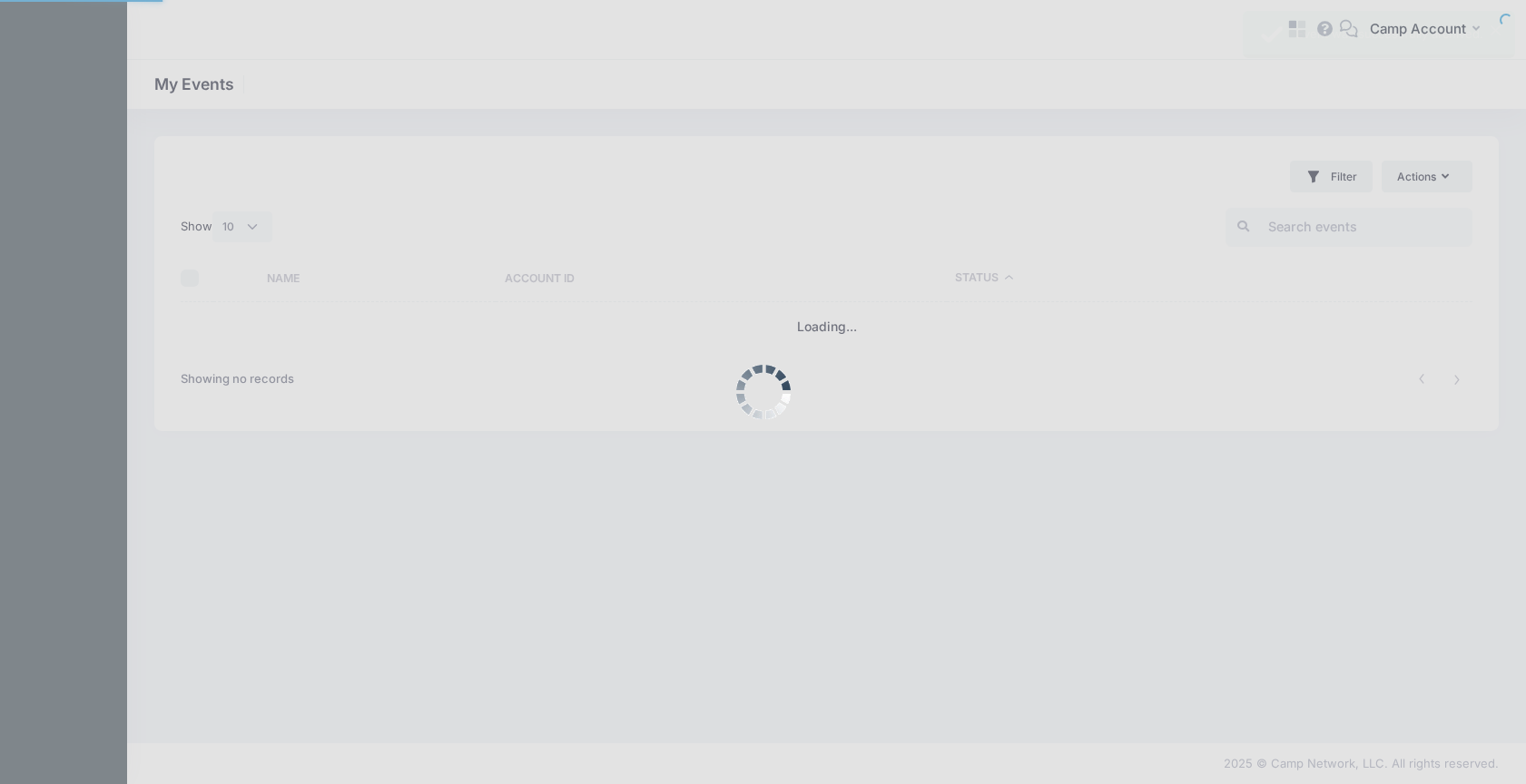
select select "10"
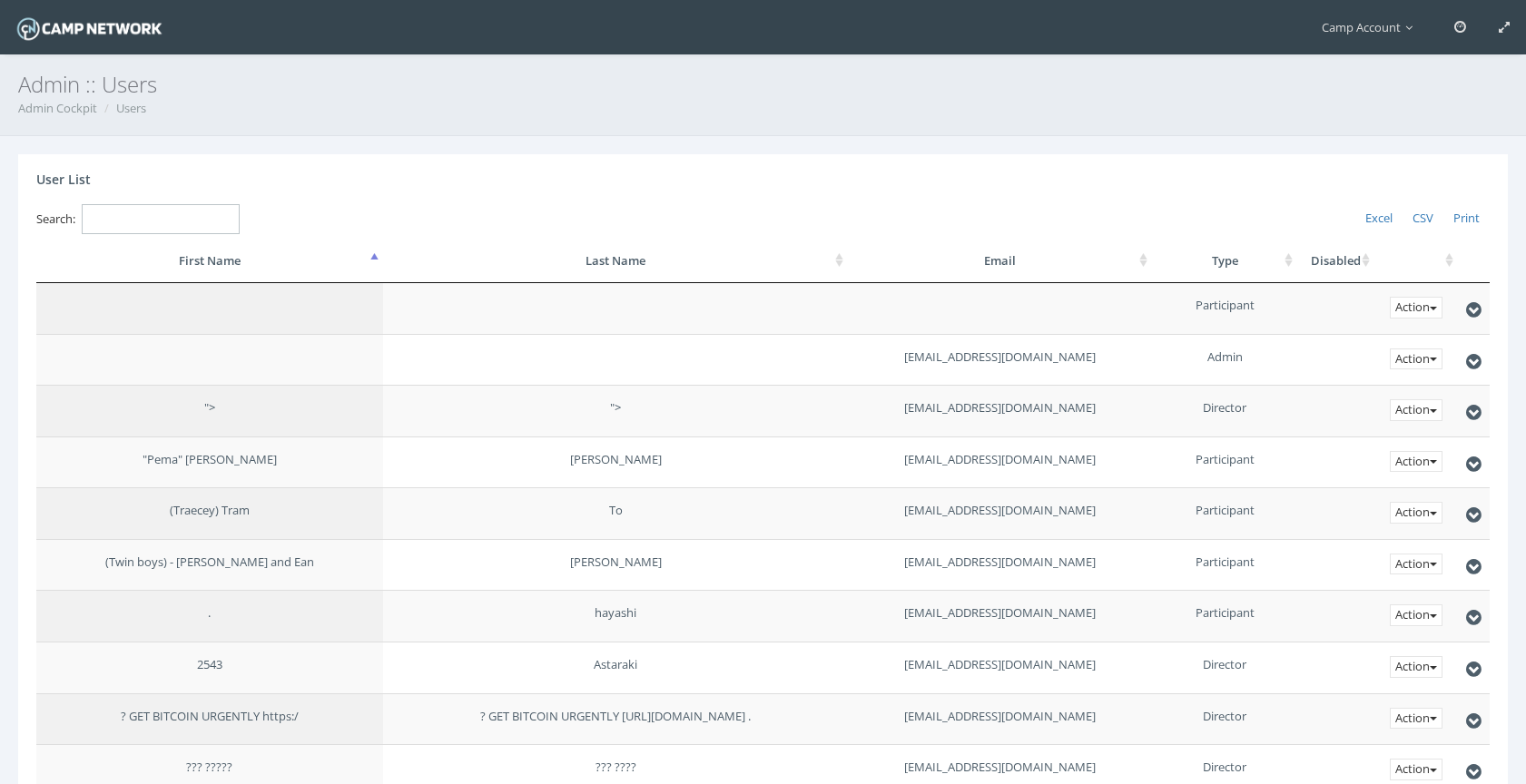
click at [175, 223] on input "Search:" at bounding box center [160, 219] width 157 height 30
paste input "398890"
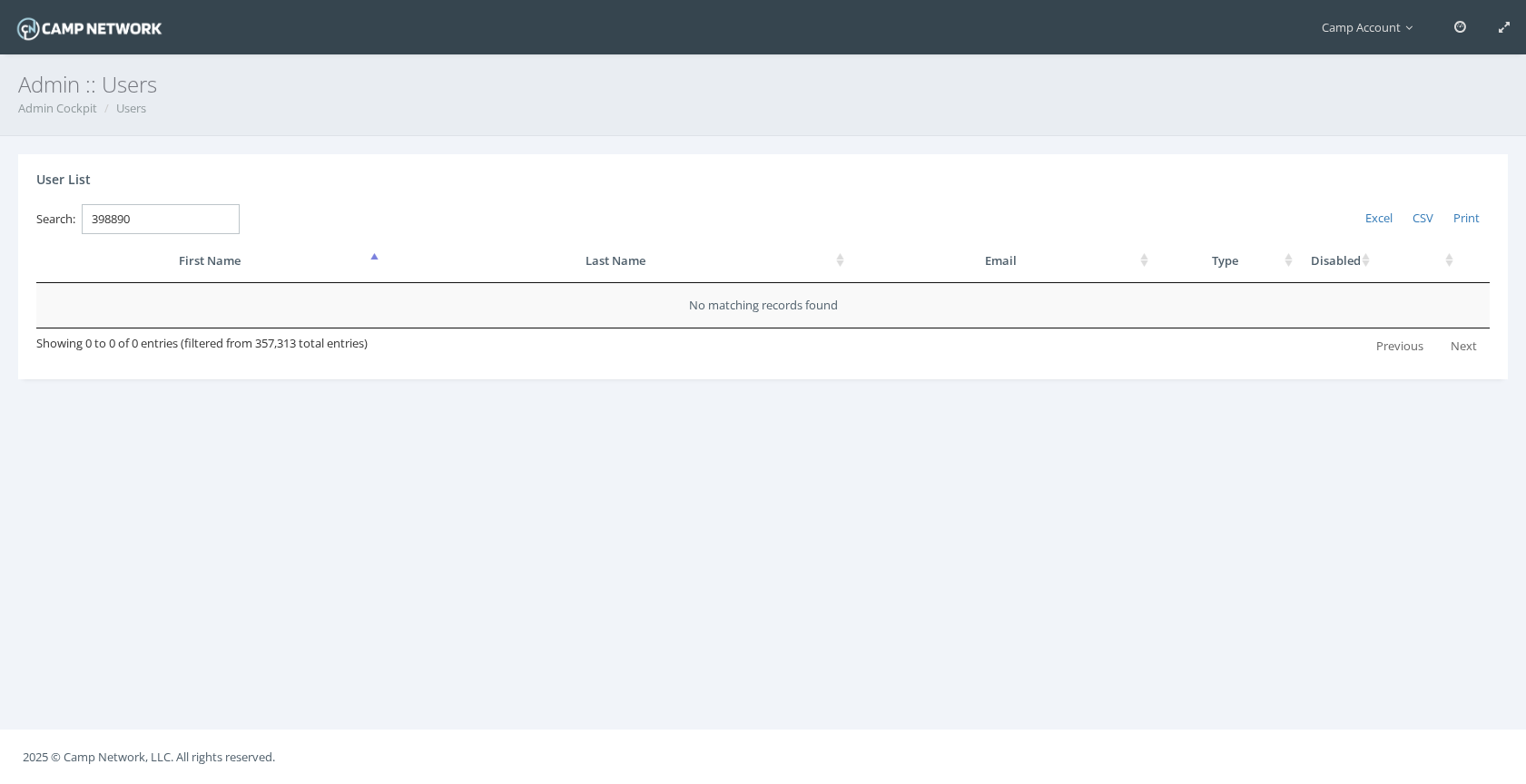
drag, startPoint x: 174, startPoint y: 218, endPoint x: -13, endPoint y: 198, distance: 188.1
click at [0, 198] on html "Processing Request Please wait... Processing Request Please wait... Processing …" at bounding box center [763, 392] width 1526 height 784
paste input "olakunleolayiwola001@gmail.com"
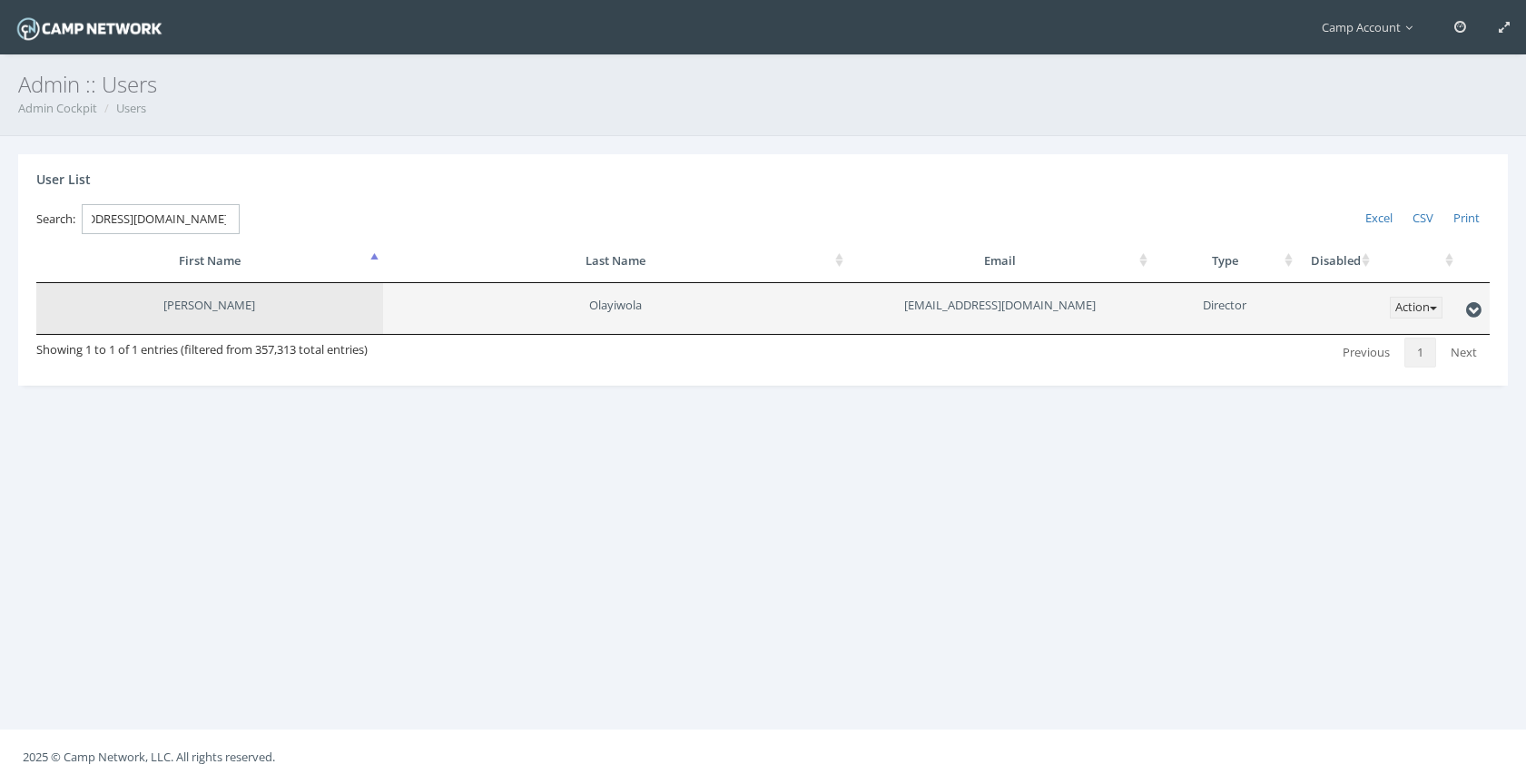
type input "olakunleolayiwola001@gmail.com"
click at [1416, 300] on button "Action" at bounding box center [1415, 308] width 53 height 22
click at [1404, 365] on link "Disable" at bounding box center [1370, 373] width 144 height 30
click at [1465, 26] on span at bounding box center [1460, 27] width 12 height 12
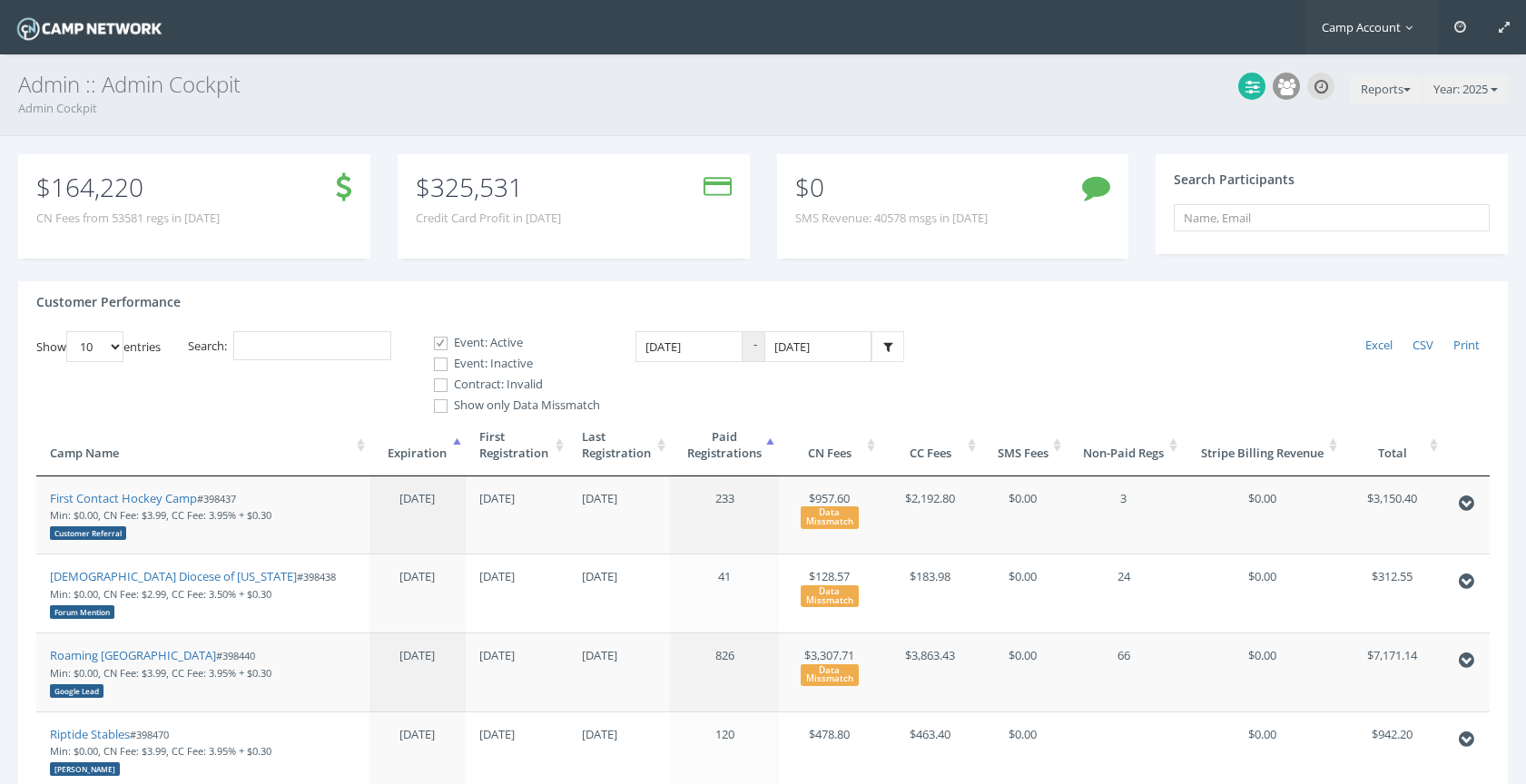
click at [1375, 45] on link "Camp Account" at bounding box center [1372, 27] width 133 height 55
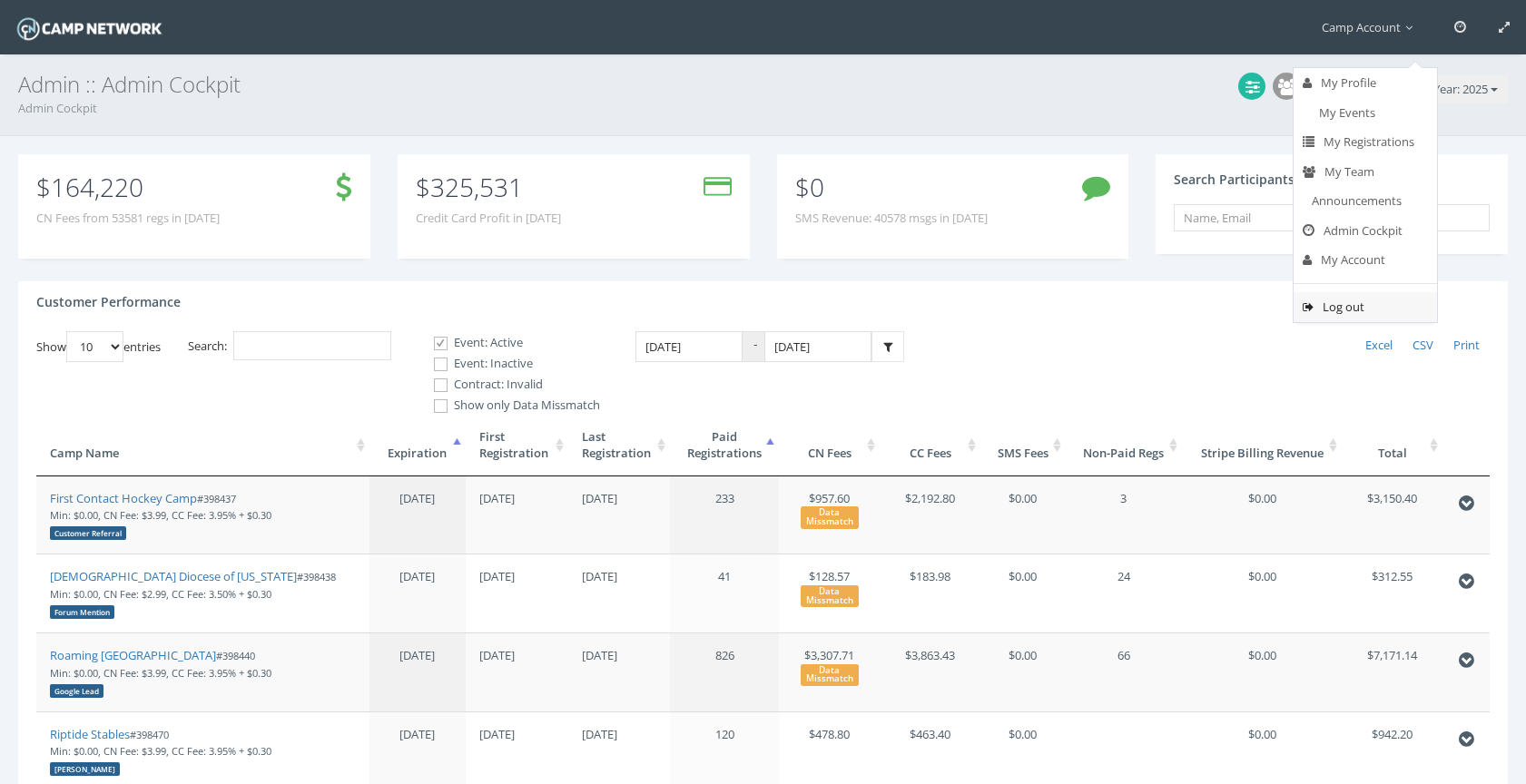
click at [1352, 304] on link "Log out" at bounding box center [1366, 307] width 144 height 30
